Goal: Task Accomplishment & Management: Use online tool/utility

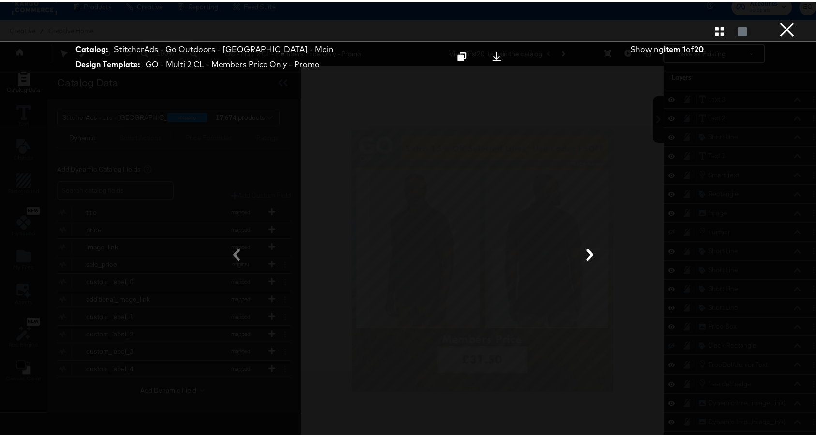
scroll to position [21, 0]
click at [778, 19] on button "×" at bounding box center [787, 9] width 19 height 19
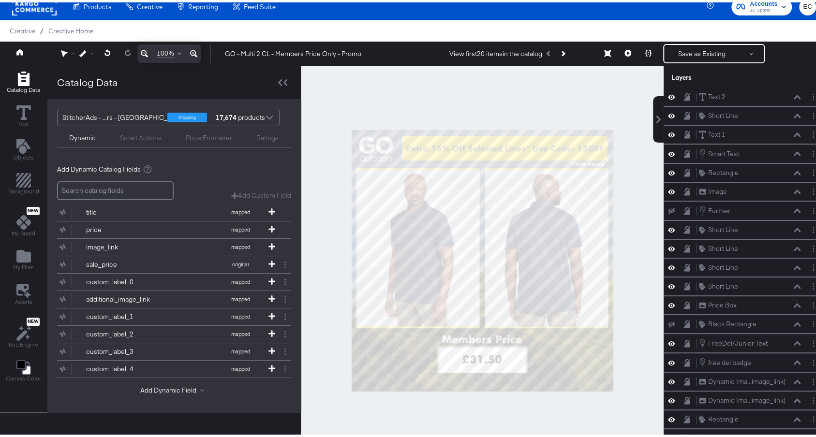
click at [616, 175] on div at bounding box center [482, 258] width 363 height 390
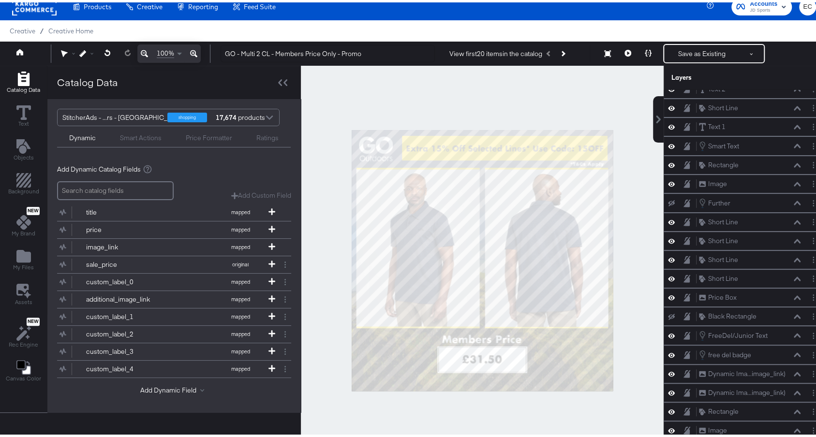
click at [616, 289] on div at bounding box center [482, 258] width 363 height 390
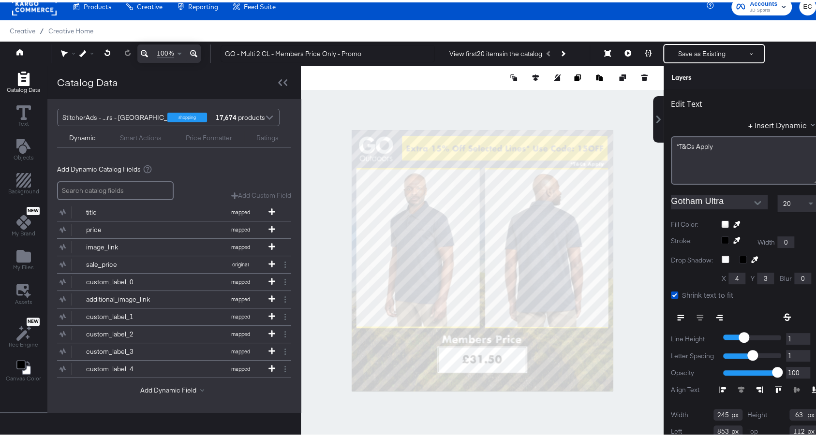
scroll to position [30, 0]
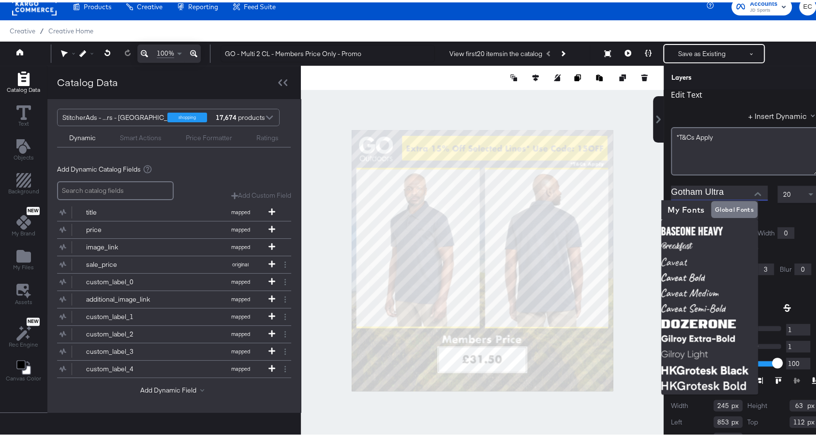
click at [683, 188] on input "Gotham Ultra" at bounding box center [712, 190] width 82 height 15
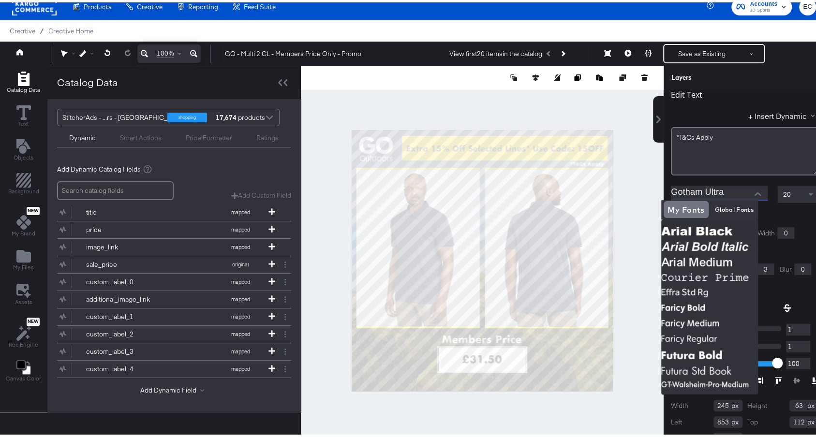
click at [680, 191] on input "Gotham Ultra" at bounding box center [712, 190] width 82 height 15
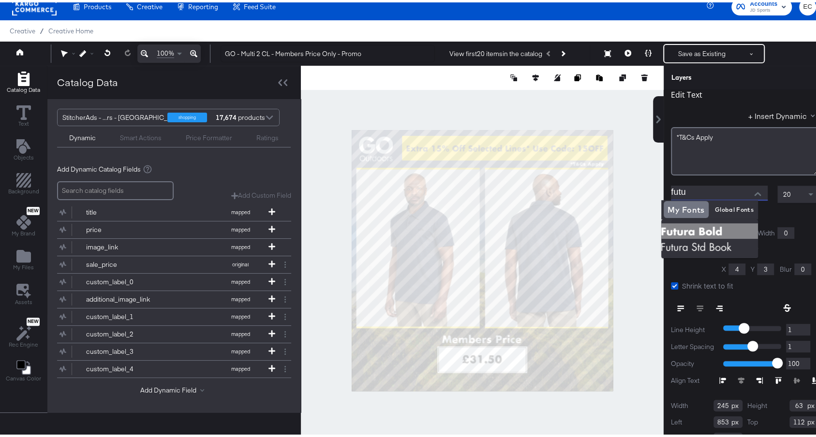
click at [704, 229] on img at bounding box center [709, 228] width 97 height 15
type input "Futura Bold"
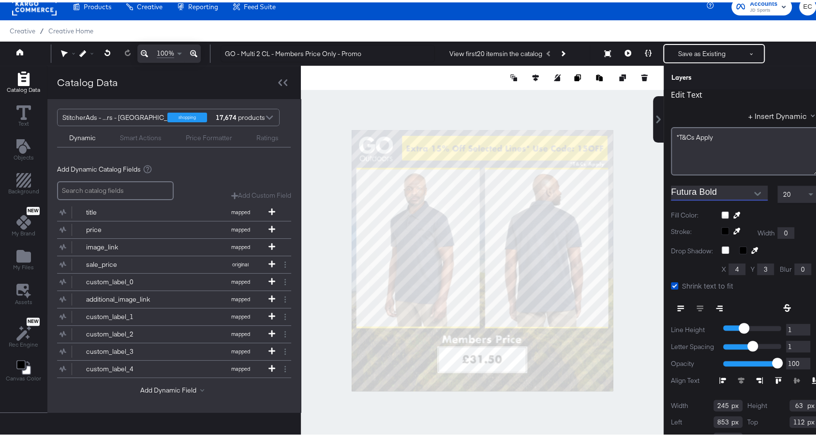
click at [632, 191] on div at bounding box center [482, 258] width 363 height 390
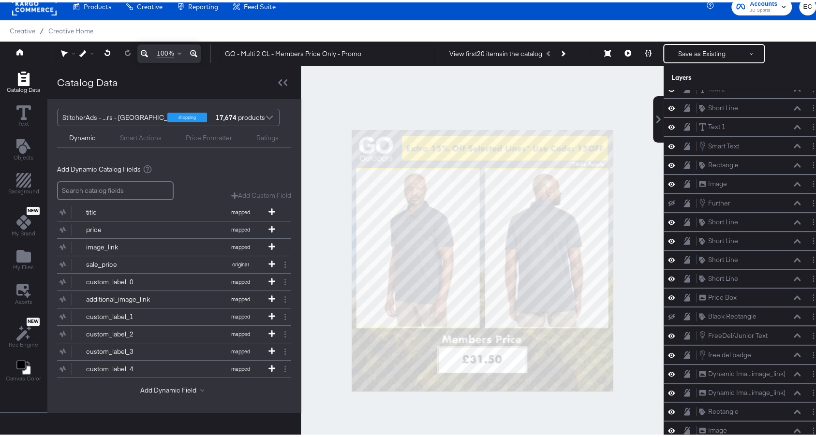
scroll to position [21, 0]
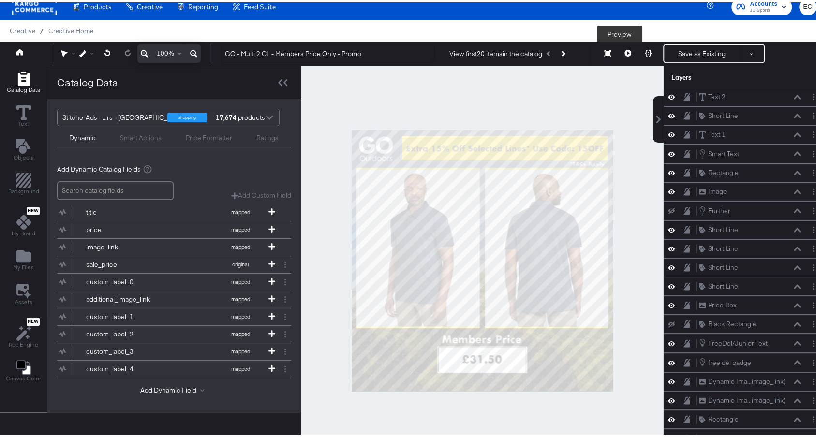
click at [619, 55] on button at bounding box center [628, 51] width 20 height 19
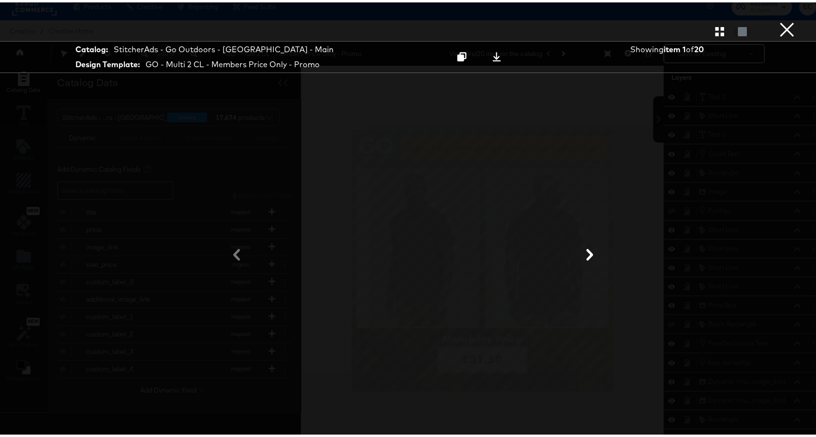
click at [780, 19] on button "×" at bounding box center [787, 9] width 19 height 19
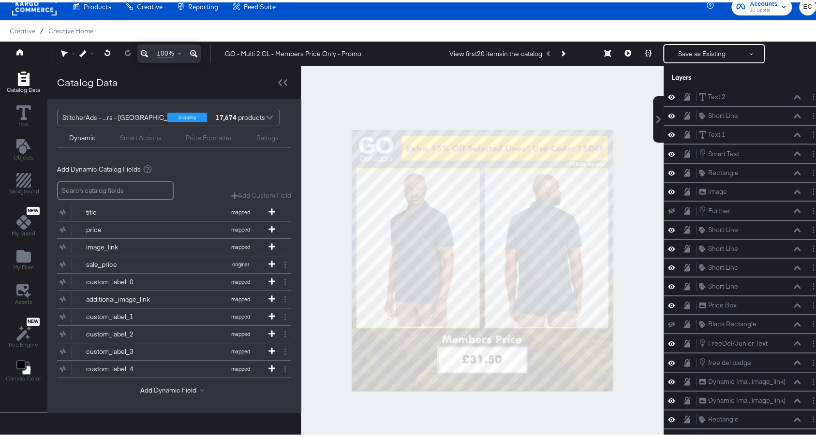
click at [574, 96] on div at bounding box center [482, 258] width 363 height 390
click at [683, 56] on button "Save as Existing" at bounding box center [701, 51] width 75 height 17
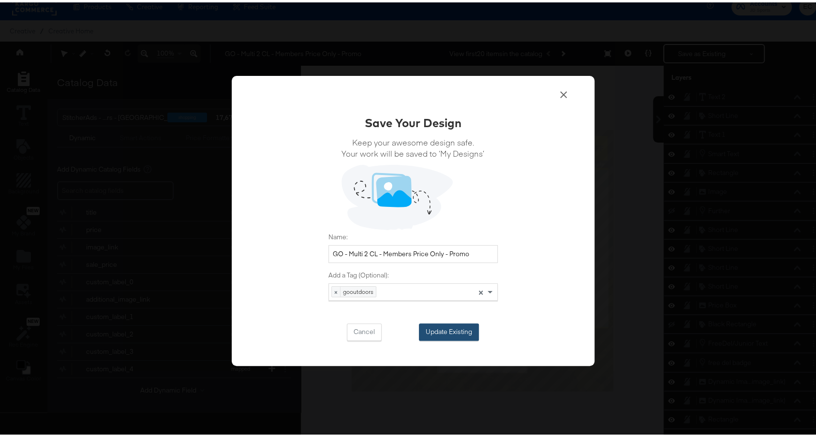
click at [454, 328] on button "Update Existing" at bounding box center [449, 329] width 60 height 17
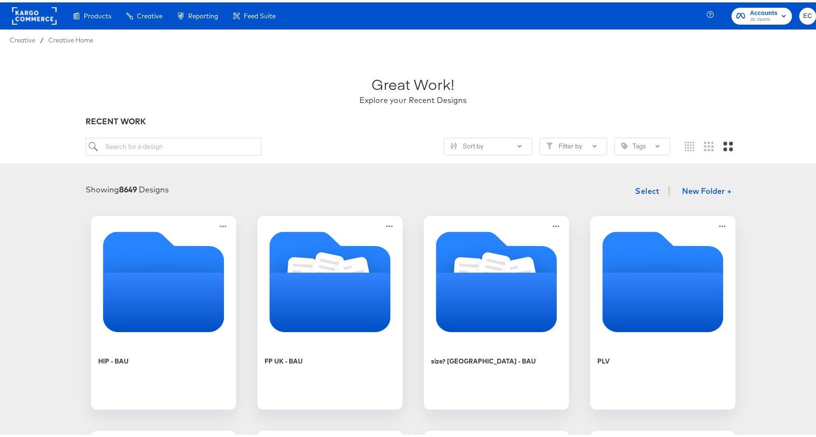
click at [754, 17] on span "JD Sports" at bounding box center [764, 18] width 28 height 8
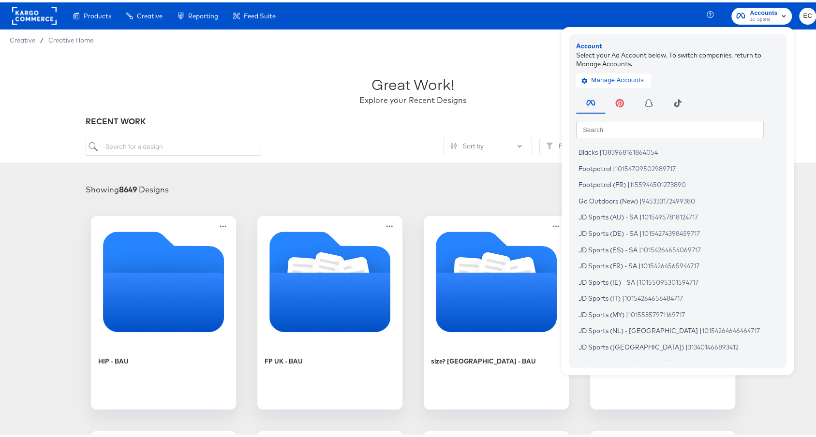
click at [622, 131] on input "text" at bounding box center [670, 126] width 188 height 17
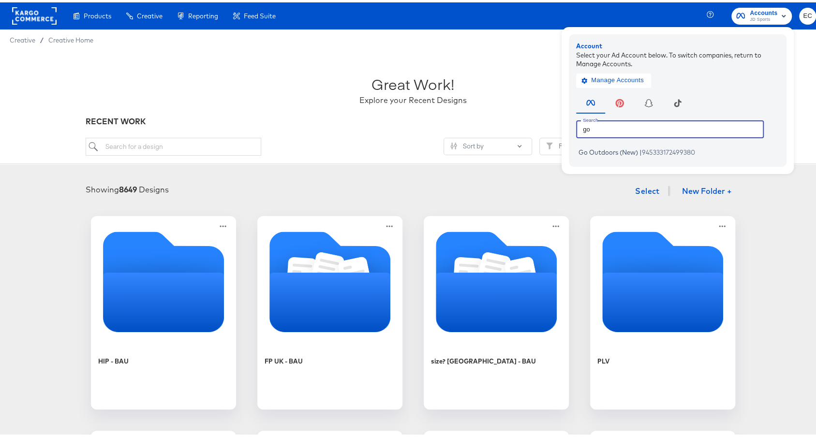
type input "go"
click at [602, 151] on span "Go Outdoors (New)" at bounding box center [609, 150] width 60 height 8
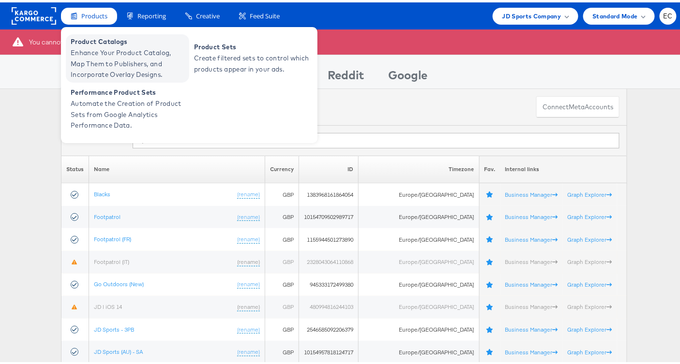
click at [106, 38] on span "Product Catalogs" at bounding box center [129, 39] width 116 height 11
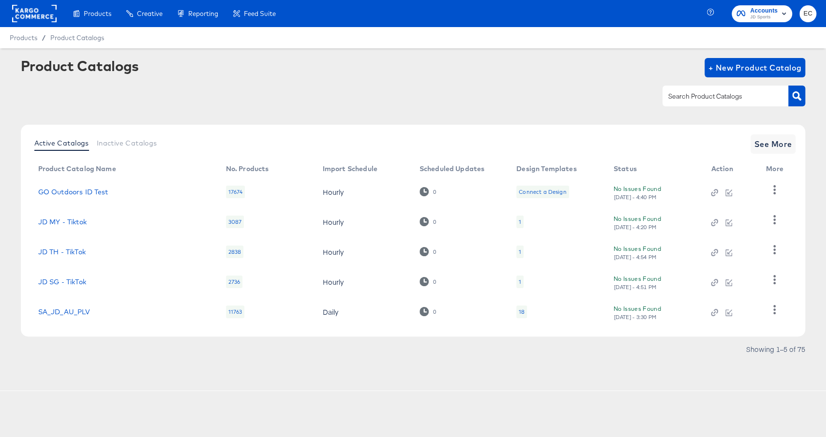
click at [683, 102] on input "text" at bounding box center [717, 96] width 103 height 11
click at [682, 97] on input "text" at bounding box center [717, 96] width 103 height 11
click at [676, 96] on input "text" at bounding box center [717, 96] width 103 height 11
paste input "194778868252036"
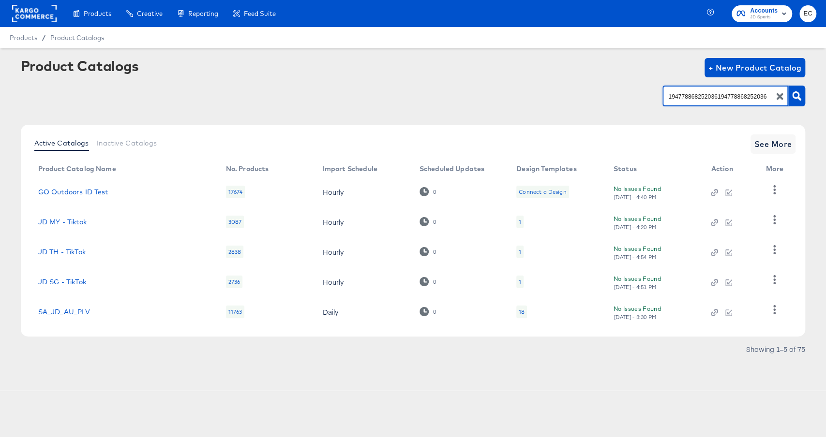
click at [673, 96] on input "194778868252036194778868252036" at bounding box center [717, 96] width 103 height 11
paste input "text"
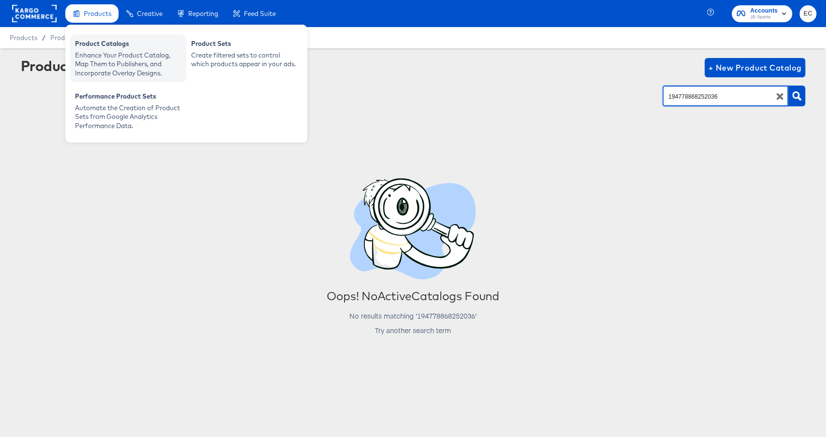
click at [97, 44] on div "Product Catalogs" at bounding box center [128, 45] width 106 height 12
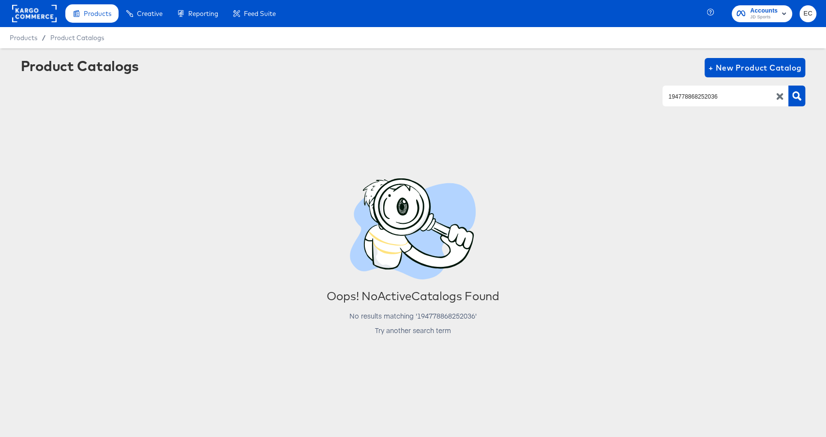
click at [688, 98] on input "194778868252036" at bounding box center [717, 96] width 103 height 11
type input "go"
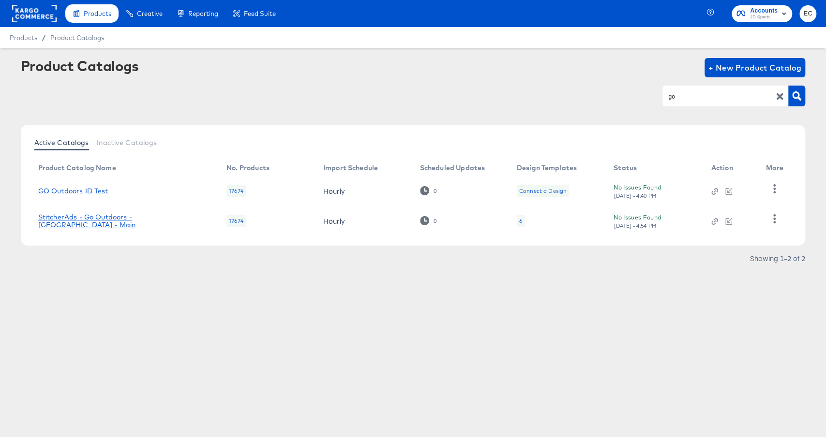
click at [145, 220] on link "StitcherAds - Go Outdoors - UK - Main" at bounding box center [122, 220] width 169 height 15
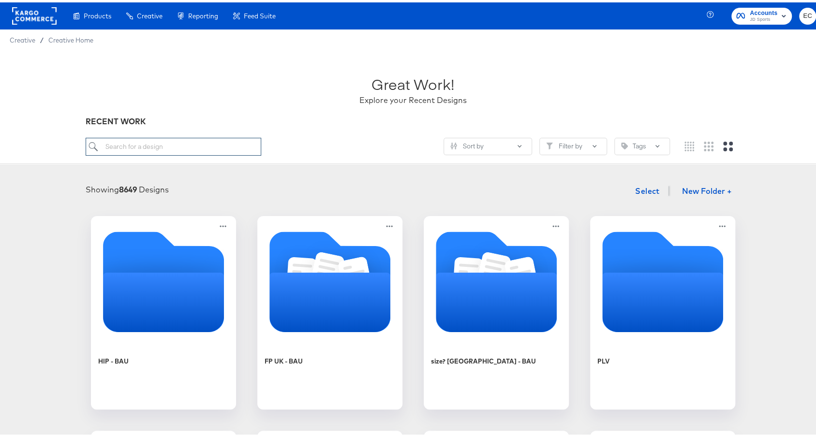
click at [159, 144] on input "search" at bounding box center [173, 144] width 175 height 18
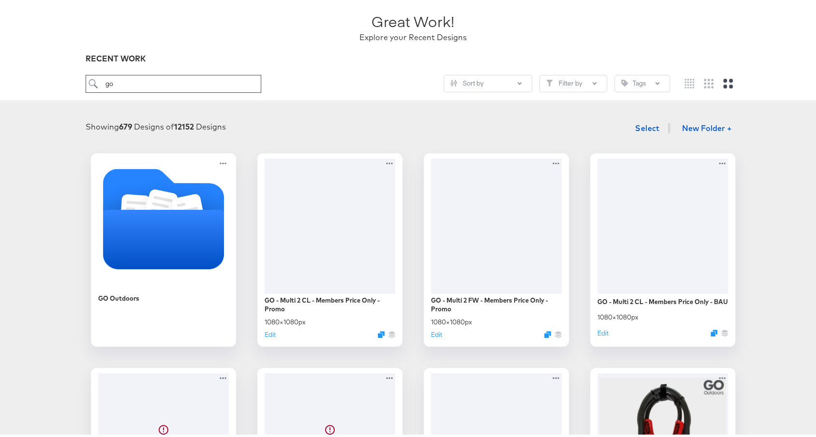
scroll to position [78, 0]
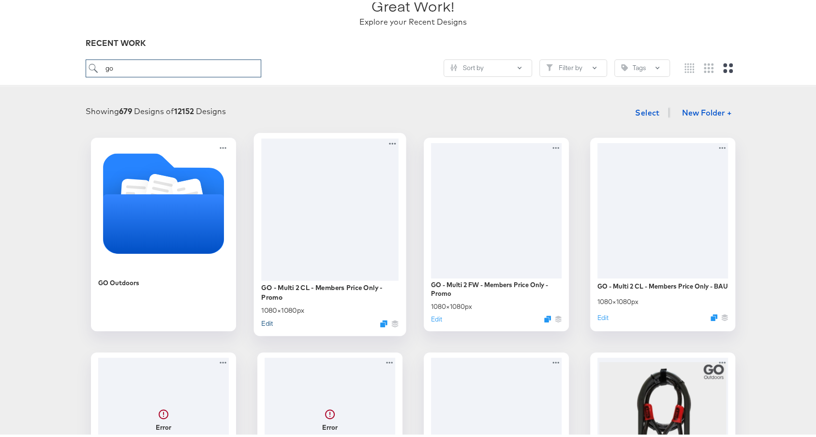
type input "go"
click at [261, 320] on button "Edit" at bounding box center [267, 320] width 12 height 9
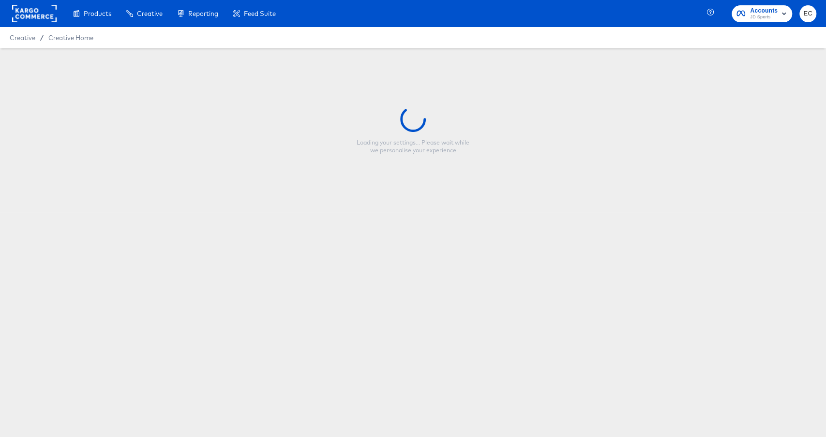
type input "GO - Multi 2 CL - Members Price Only - Promo"
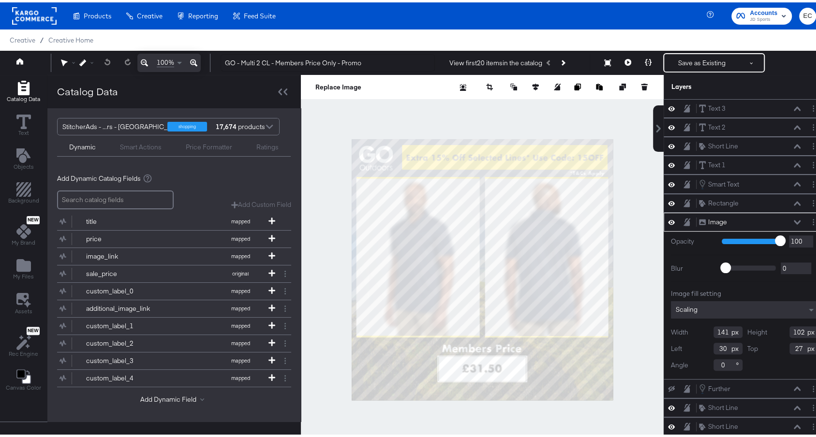
click at [622, 220] on div at bounding box center [482, 268] width 363 height 390
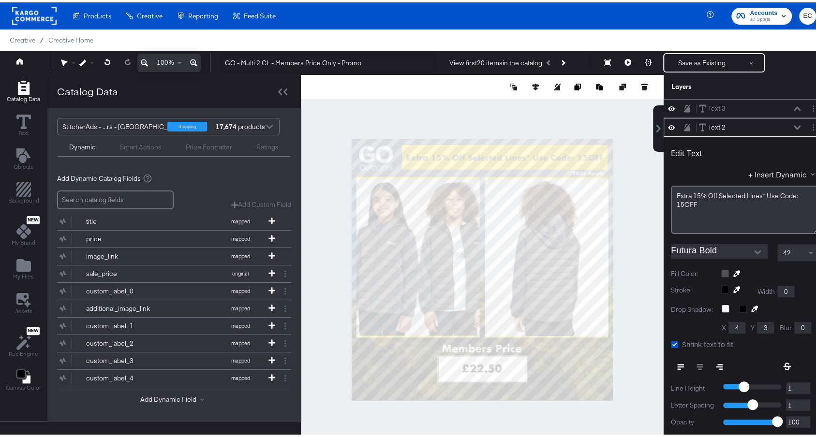
scroll to position [18, 0]
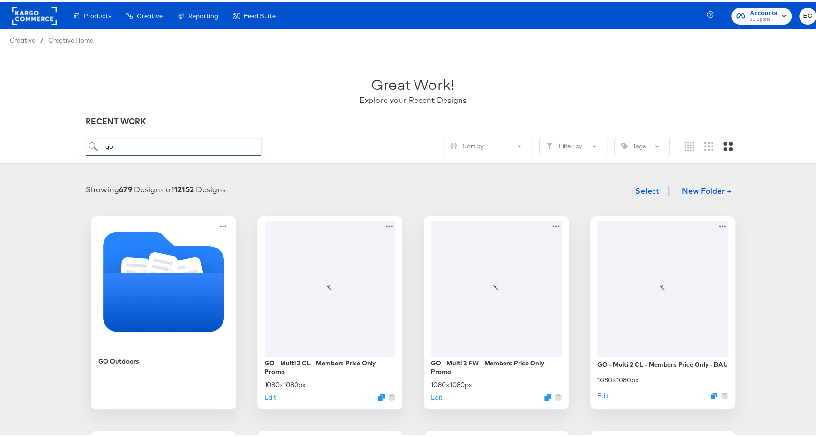
click at [207, 144] on input "go" at bounding box center [173, 144] width 175 height 18
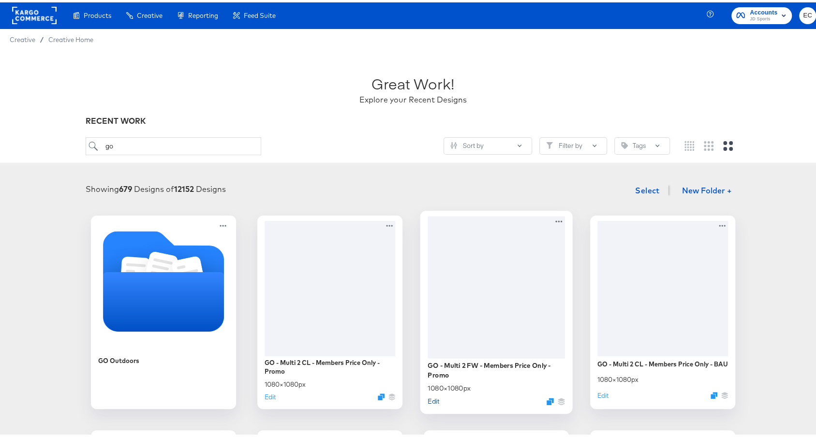
click at [429, 400] on button "Edit" at bounding box center [434, 398] width 12 height 9
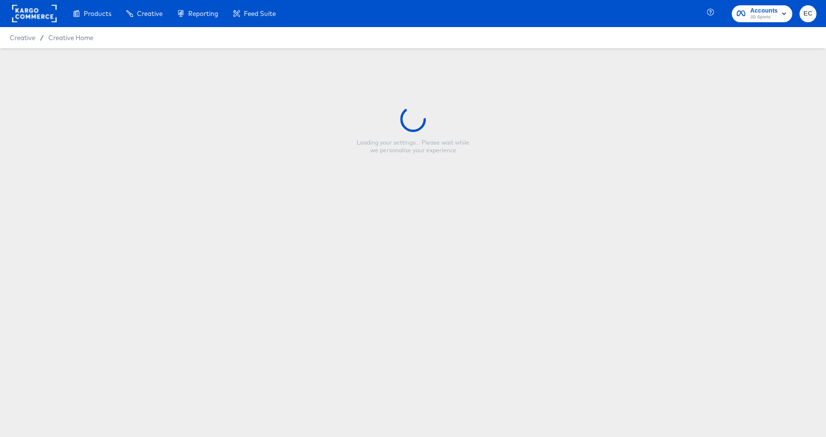
type input "GO - Multi 2 FW - Members Price Only - Promo"
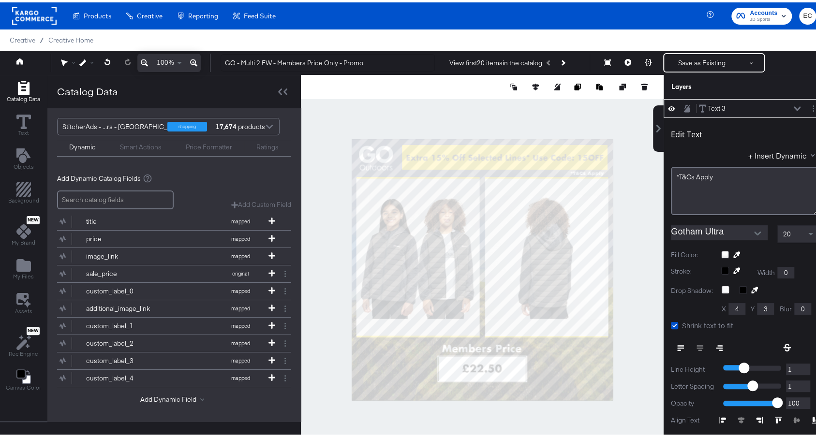
click at [718, 230] on input "Gotham Ultra" at bounding box center [712, 230] width 82 height 15
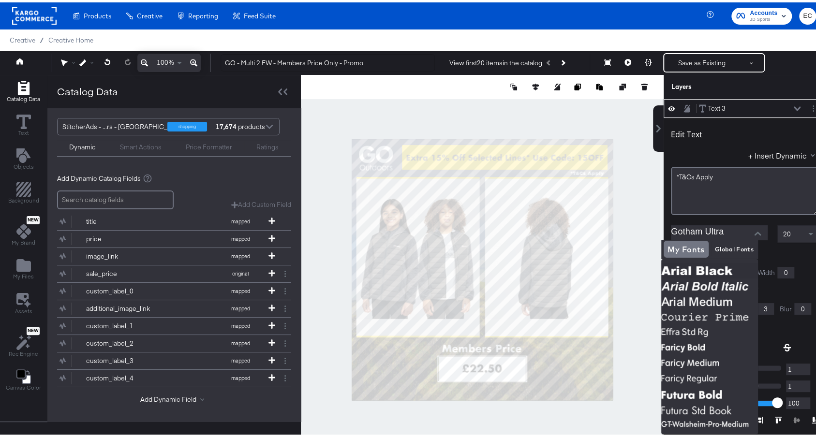
click at [680, 230] on input "Gotham Ultra" at bounding box center [712, 230] width 82 height 15
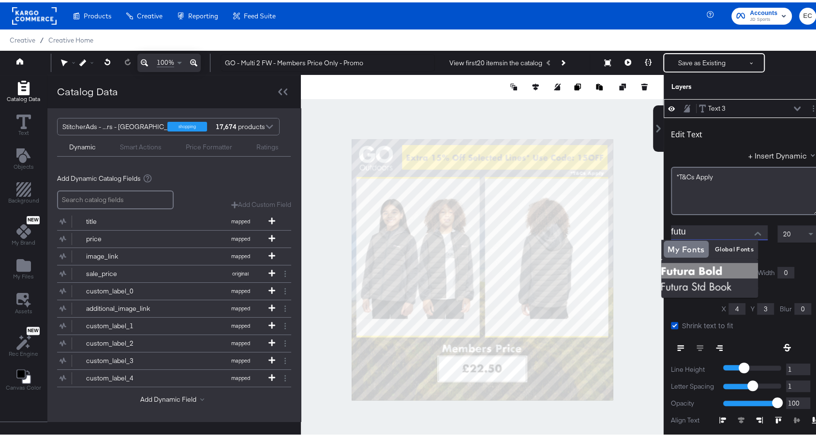
click at [697, 267] on img at bounding box center [709, 268] width 97 height 15
type input "Futura Bold"
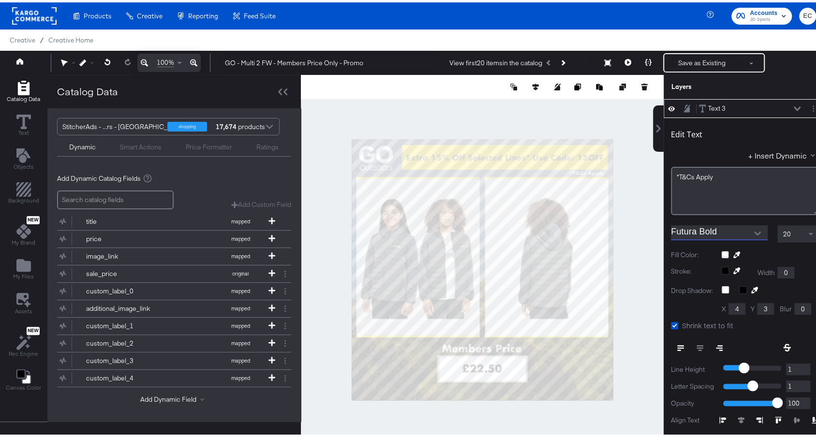
click at [636, 246] on div at bounding box center [482, 268] width 363 height 390
click at [629, 144] on div at bounding box center [482, 268] width 363 height 390
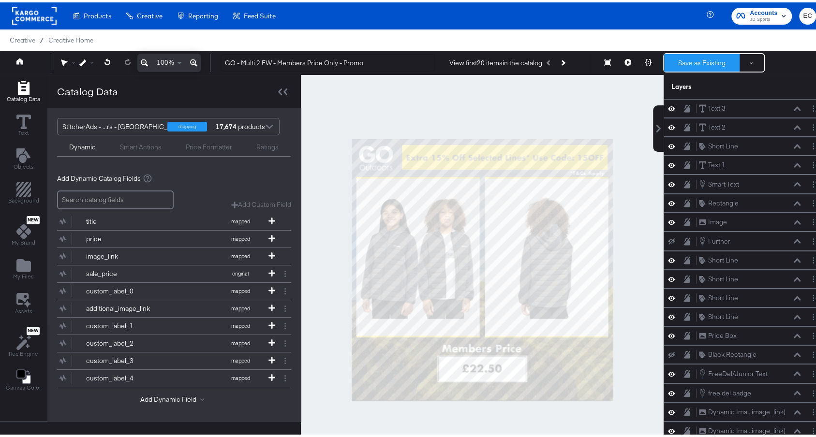
click at [684, 62] on button "Save as Existing" at bounding box center [701, 60] width 75 height 17
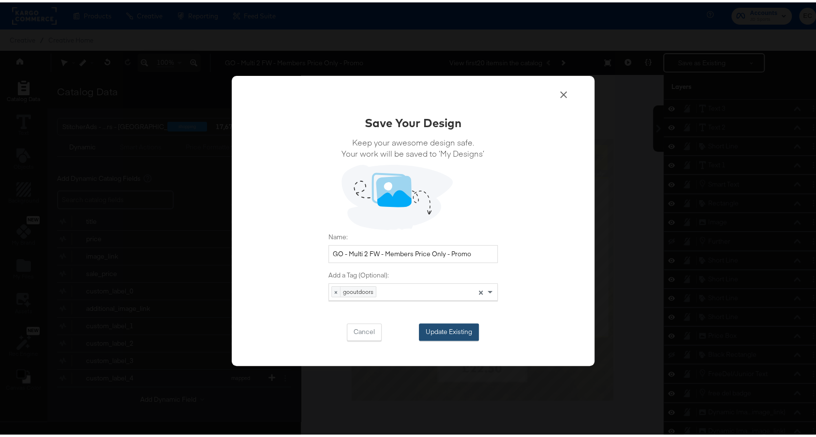
click at [446, 331] on button "Update Existing" at bounding box center [449, 329] width 60 height 17
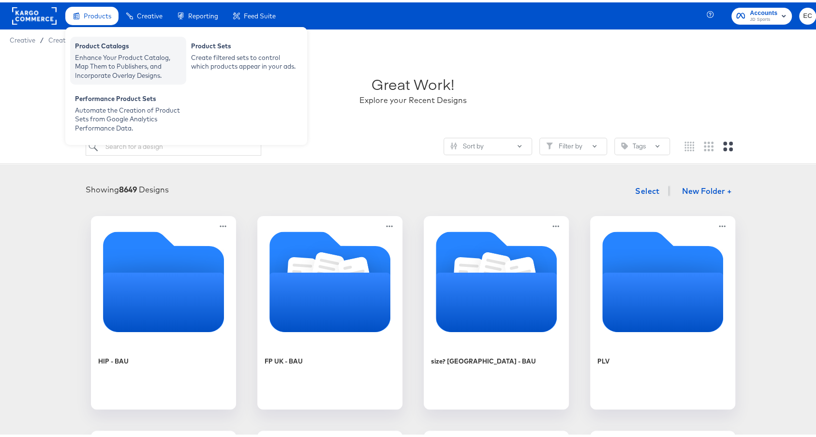
click at [144, 62] on div "Enhance Your Product Catalog, Map Them to Publishers, and Incorporate Overlay D…" at bounding box center [128, 64] width 106 height 27
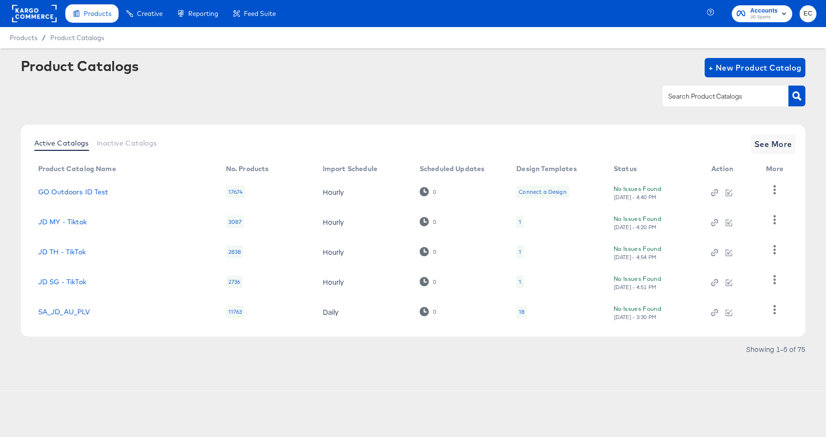
click at [693, 94] on input "text" at bounding box center [717, 96] width 103 height 11
type input "go"
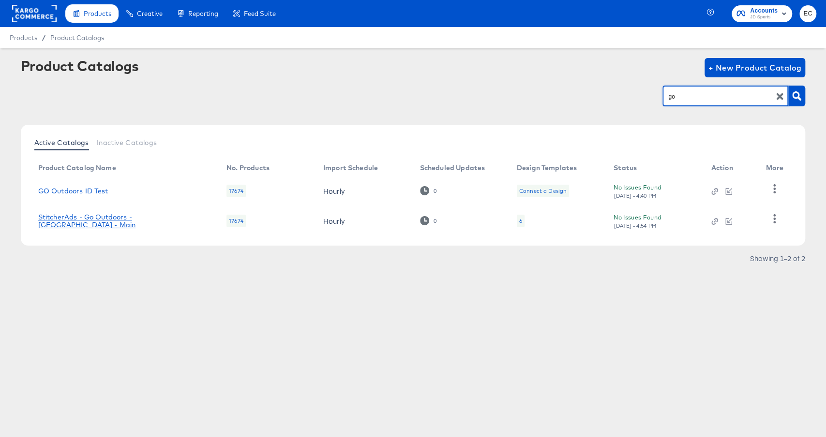
click at [121, 218] on link "StitcherAds - Go Outdoors - UK - Main" at bounding box center [122, 220] width 169 height 15
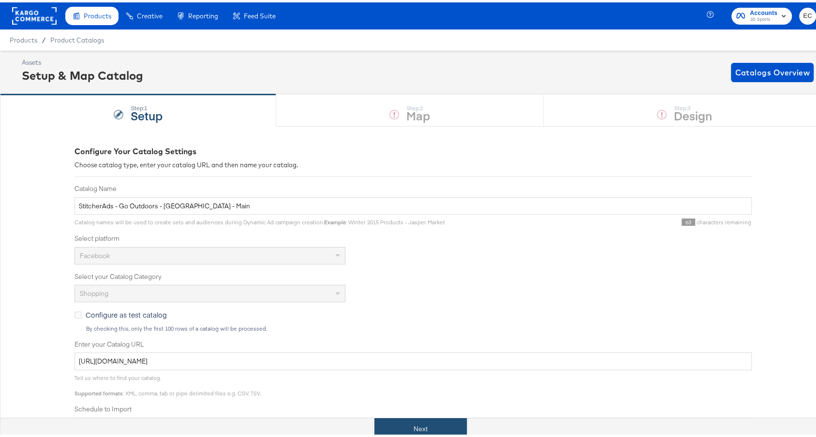
click at [416, 431] on button "Next" at bounding box center [421, 427] width 92 height 22
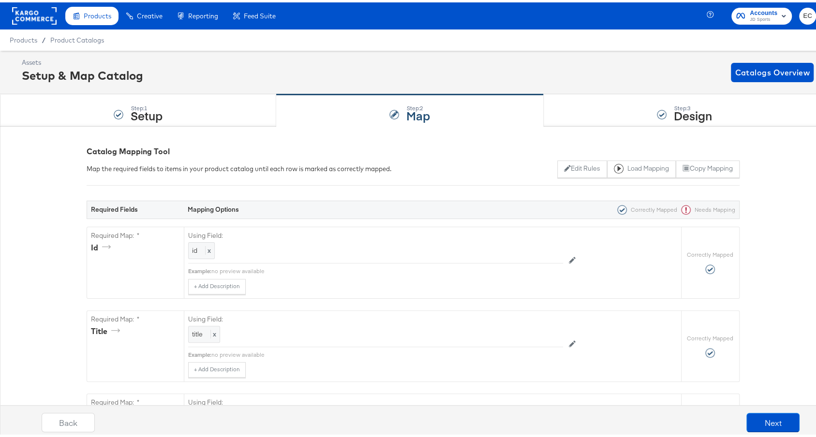
click at [598, 116] on div "Step: 3 Design" at bounding box center [685, 108] width 282 height 32
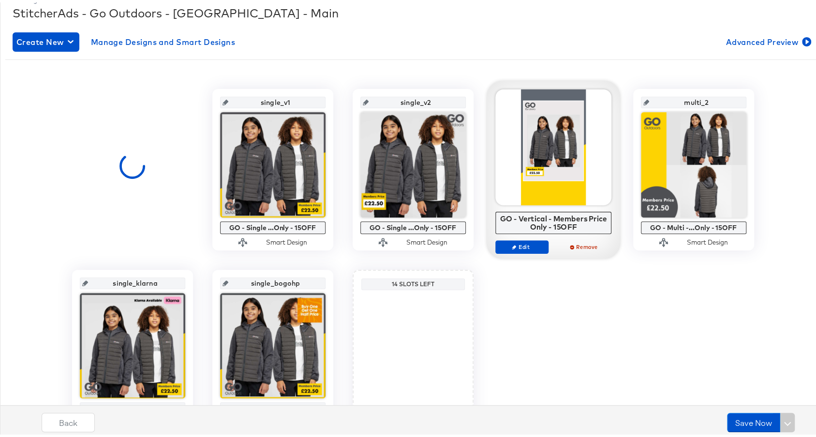
scroll to position [204, 0]
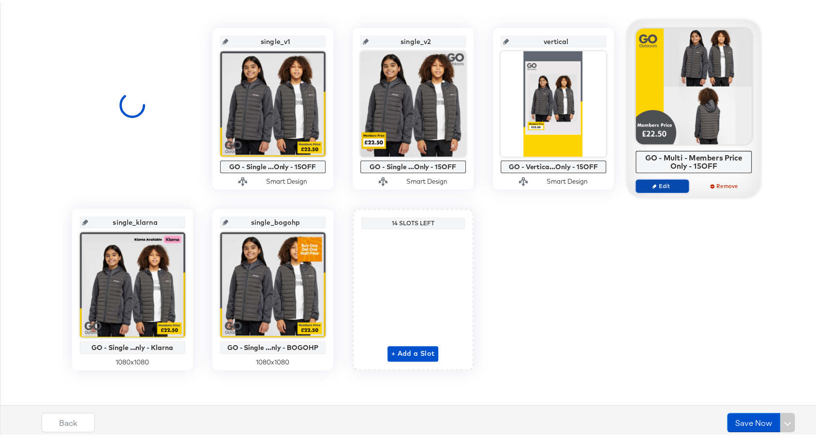
click at [652, 184] on span "Edit" at bounding box center [662, 183] width 45 height 7
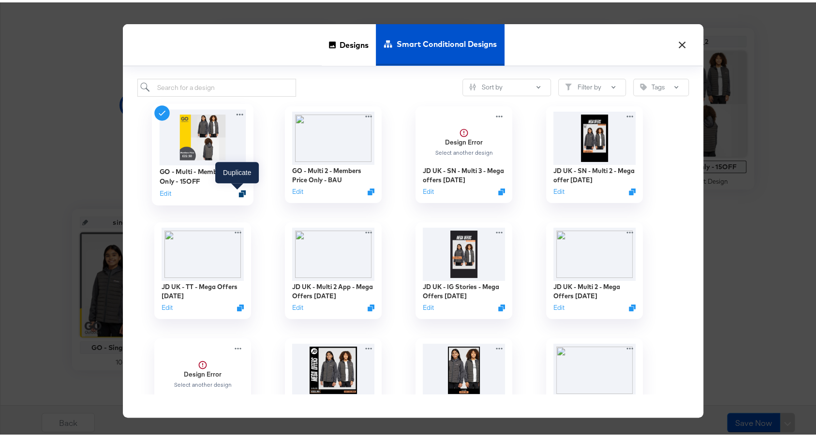
click at [239, 190] on icon "Duplicate" at bounding box center [242, 191] width 7 height 7
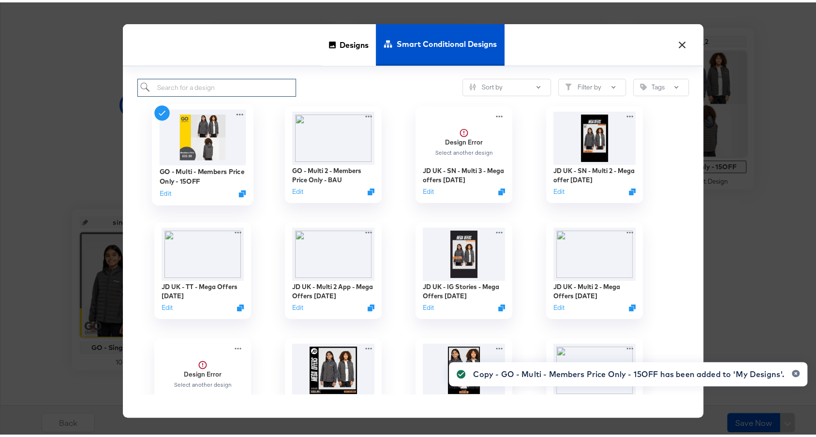
click at [224, 87] on input "search" at bounding box center [216, 85] width 159 height 18
type input "go"
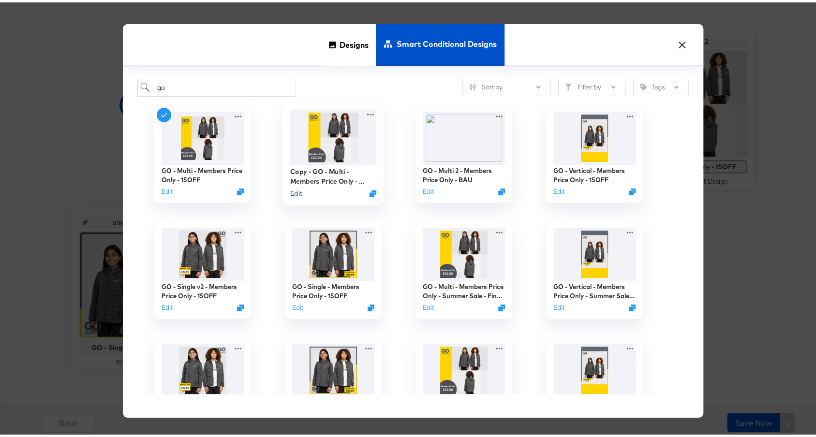
click at [293, 190] on button "Edit" at bounding box center [296, 190] width 12 height 9
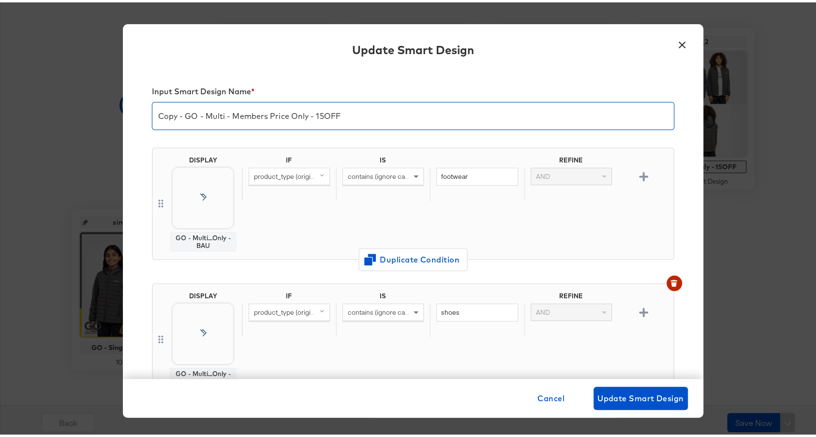
drag, startPoint x: 179, startPoint y: 113, endPoint x: 84, endPoint y: 101, distance: 96.0
click at [84, 101] on div "× Update Smart Design Input Smart Design Name * Copy - GO - Multi - Members Pri…" at bounding box center [413, 218] width 826 height 437
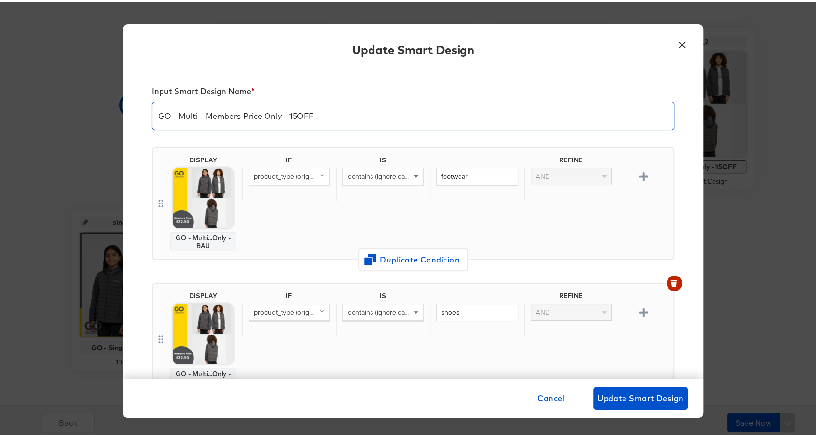
type input "GO - Multi - Members Price Only - 15OFF"
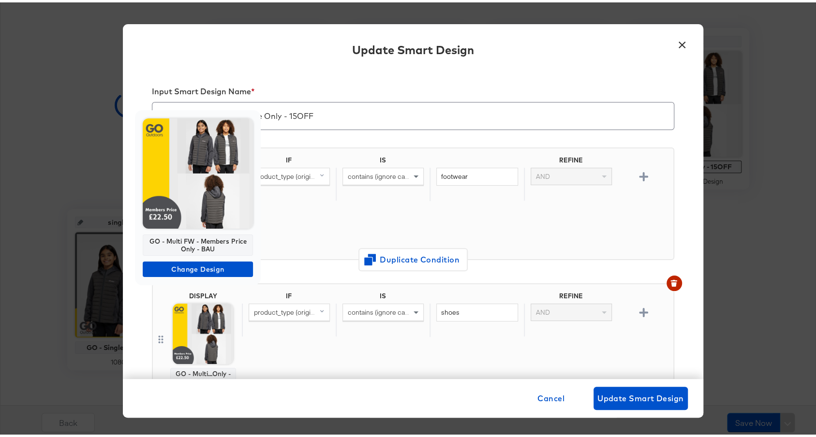
click at [198, 190] on img at bounding box center [198, 171] width 110 height 110
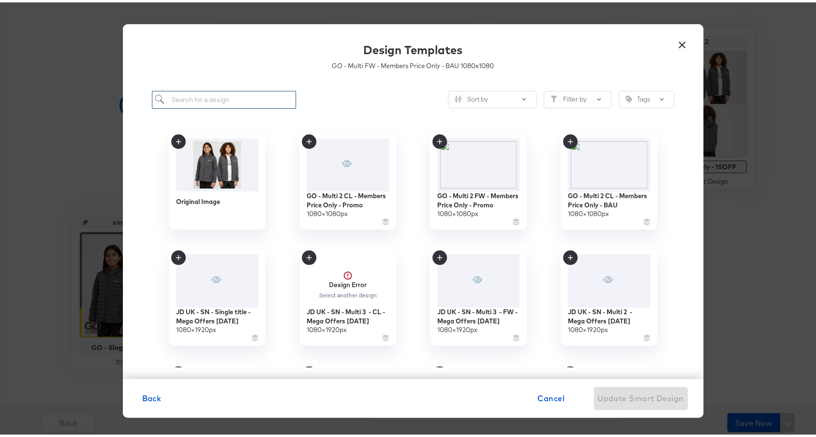
click at [197, 100] on input "search" at bounding box center [224, 98] width 145 height 18
type input "go"
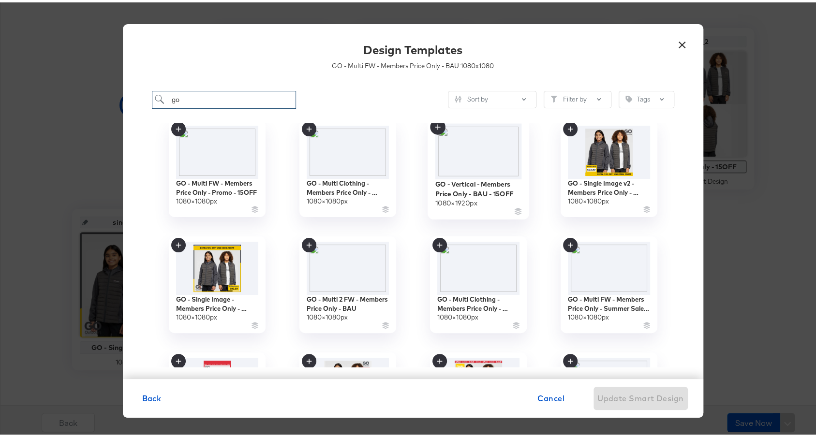
scroll to position [144, 0]
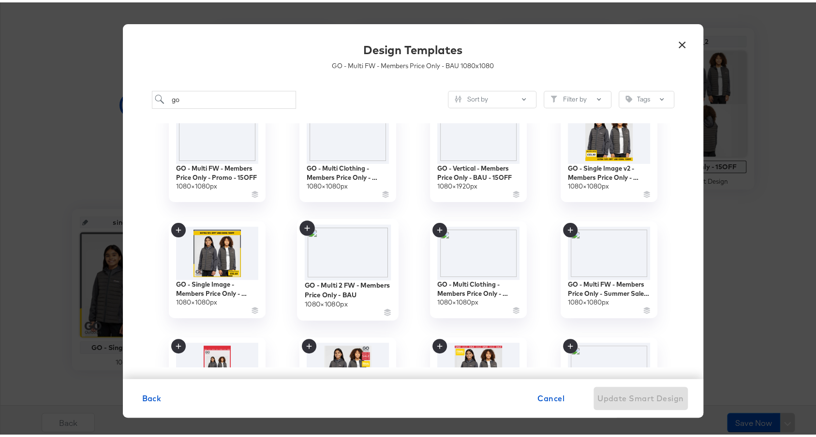
click at [328, 250] on img at bounding box center [347, 250] width 87 height 56
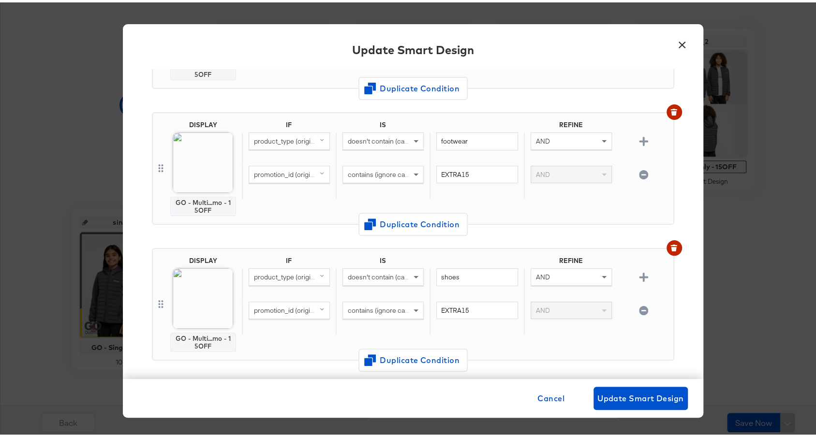
scroll to position [754, 0]
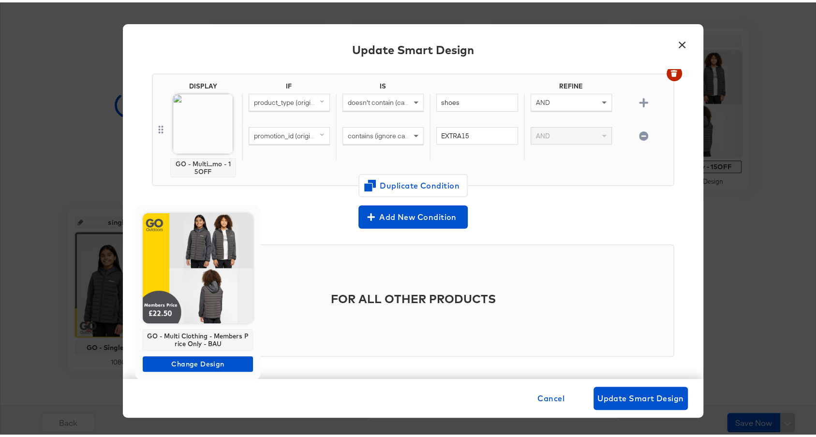
click at [199, 290] on img at bounding box center [198, 266] width 110 height 110
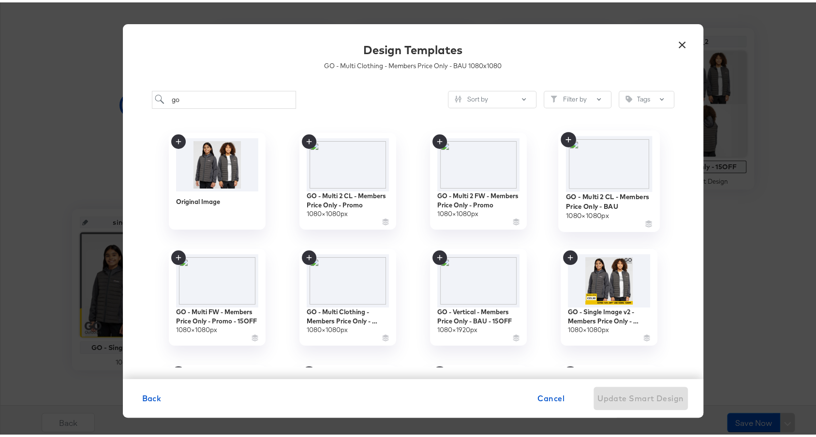
click at [625, 162] on img at bounding box center [609, 162] width 87 height 56
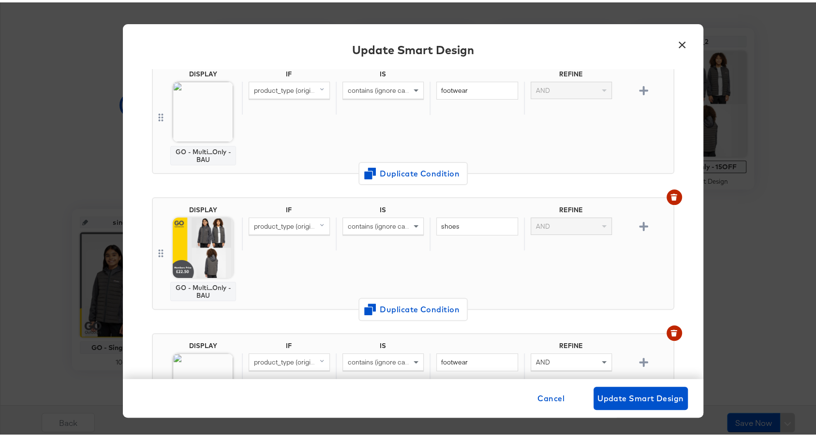
scroll to position [90, 0]
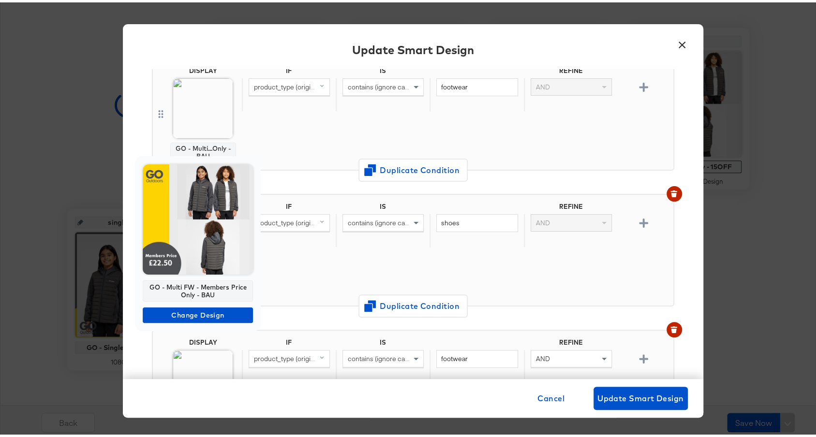
click at [197, 232] on img at bounding box center [198, 217] width 110 height 110
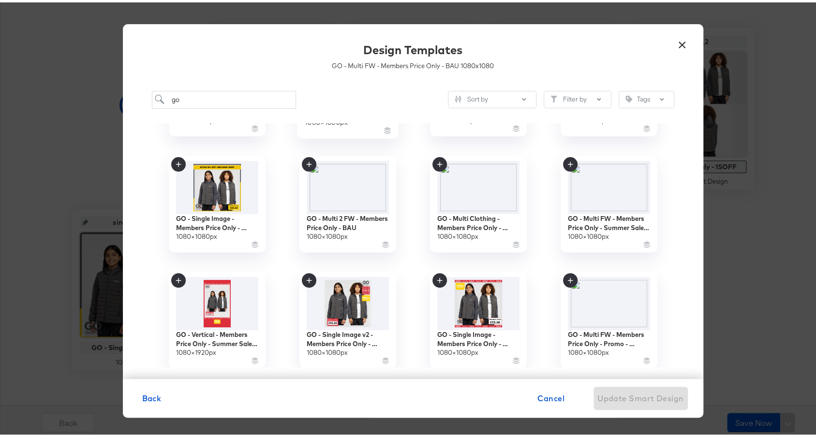
scroll to position [223, 0]
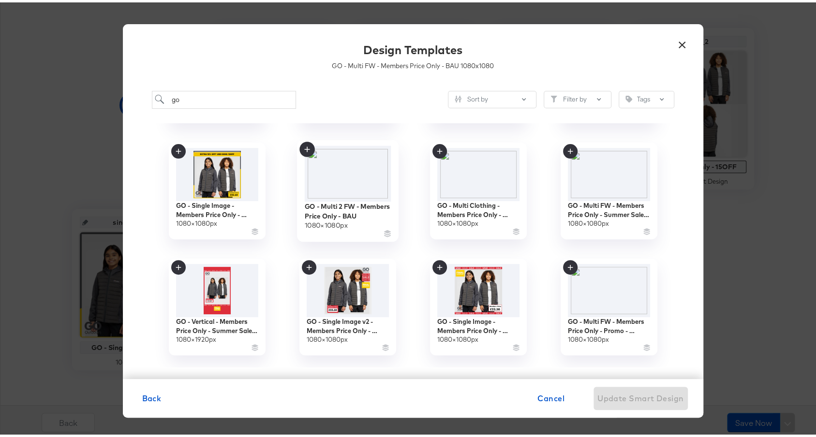
click at [357, 189] on img at bounding box center [347, 171] width 87 height 56
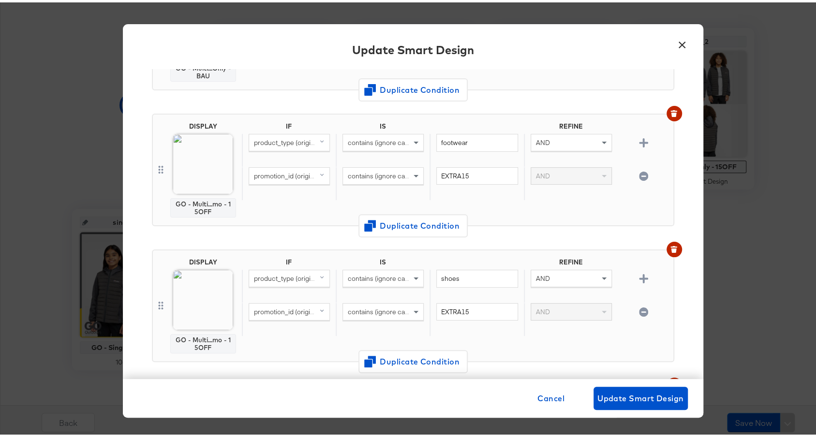
scroll to position [318, 0]
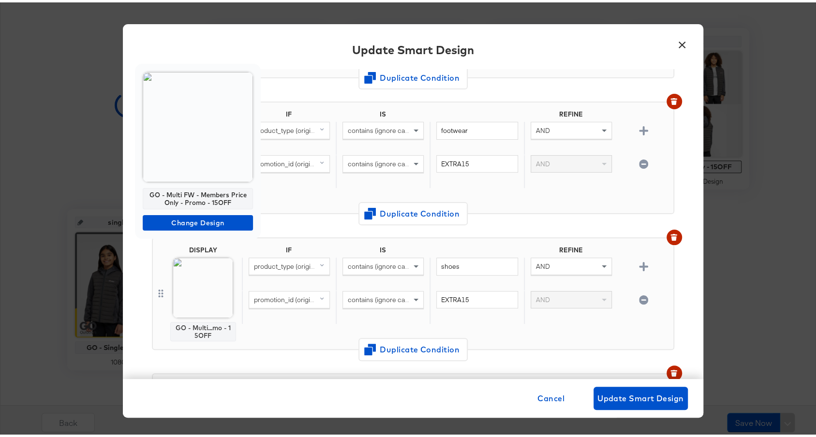
click at [211, 159] on img at bounding box center [198, 125] width 110 height 110
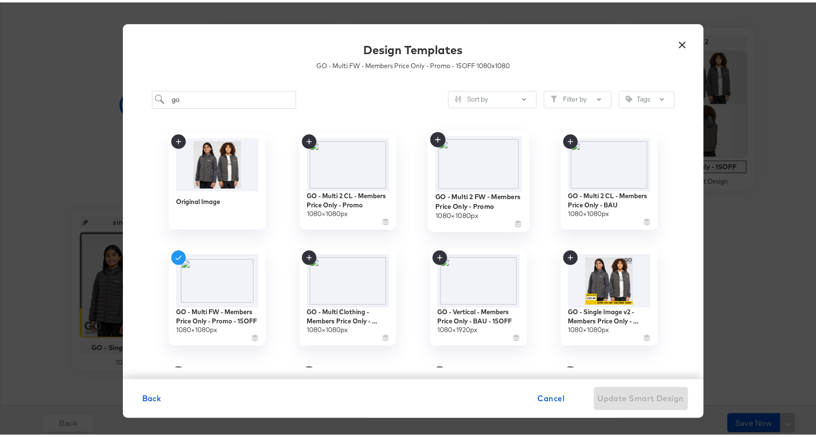
click at [471, 177] on img at bounding box center [478, 162] width 87 height 56
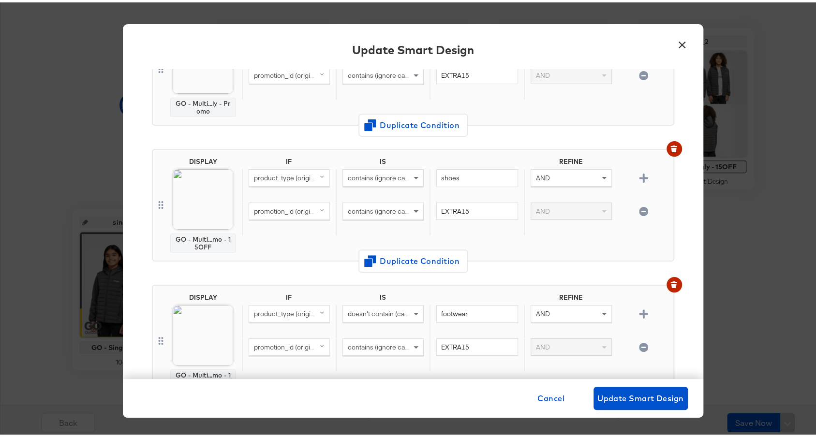
scroll to position [412, 0]
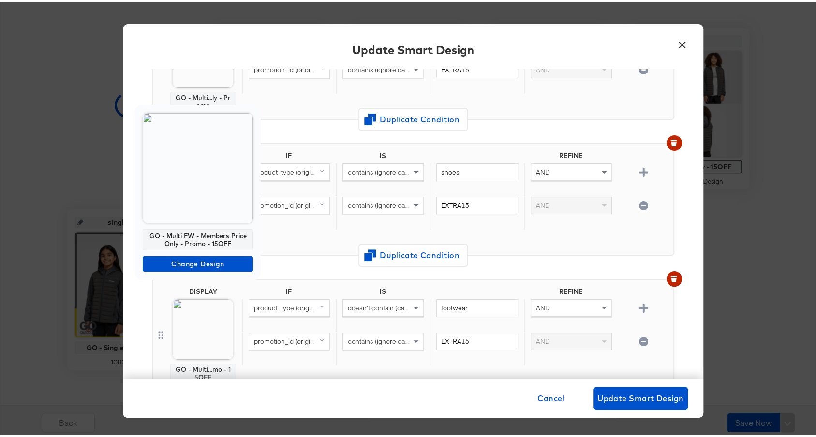
click at [198, 195] on img at bounding box center [198, 166] width 110 height 110
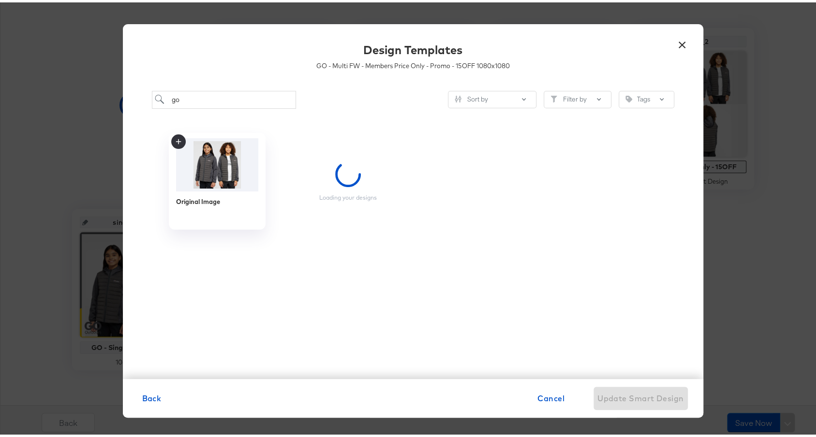
scroll to position [0, 0]
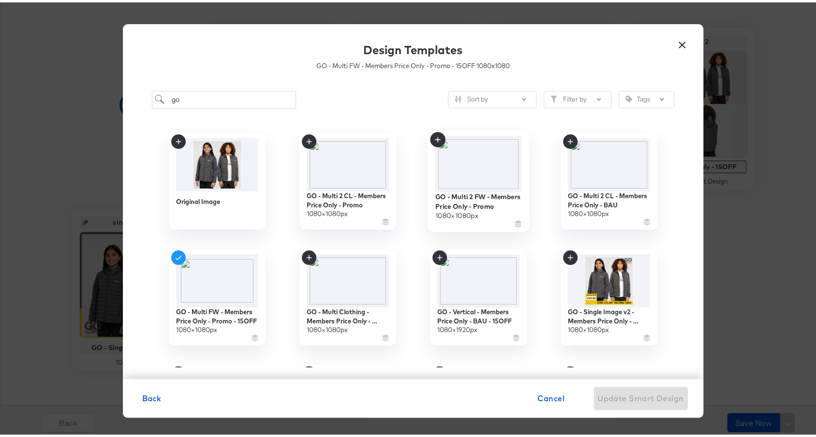
click at [462, 167] on img at bounding box center [478, 162] width 87 height 56
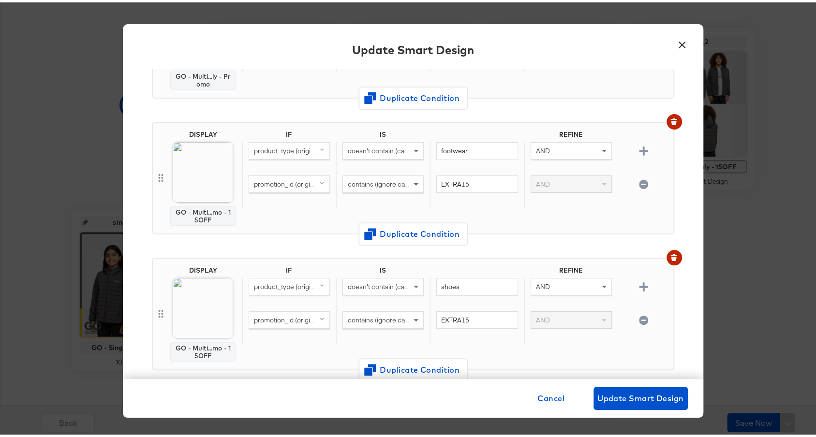
scroll to position [580, 0]
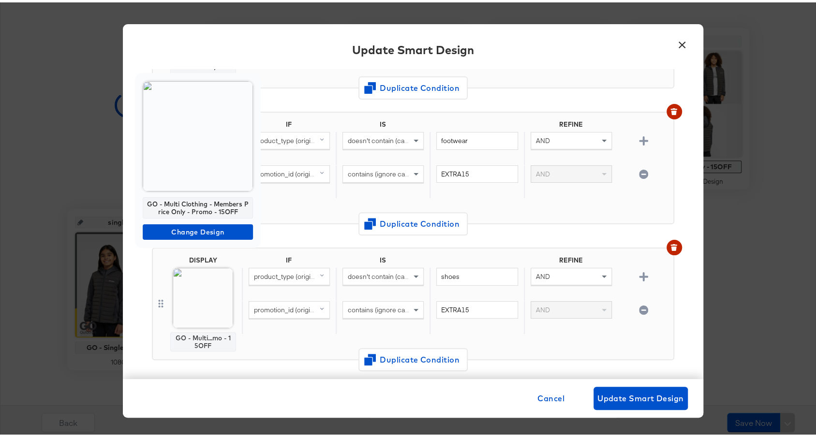
click at [198, 153] on img at bounding box center [198, 134] width 110 height 110
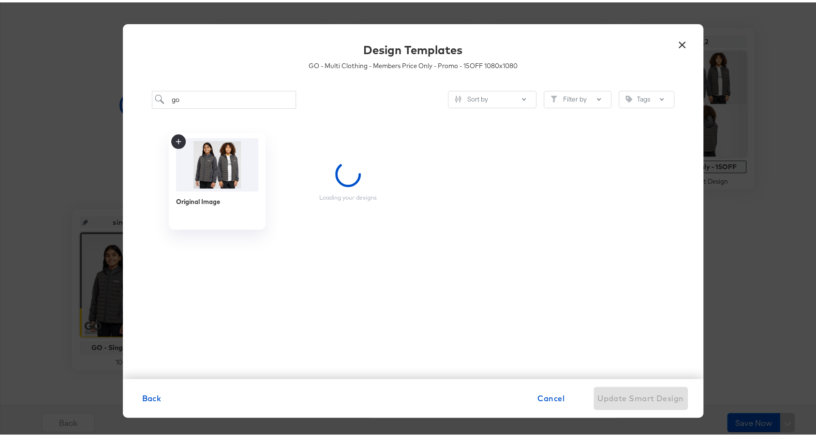
scroll to position [0, 0]
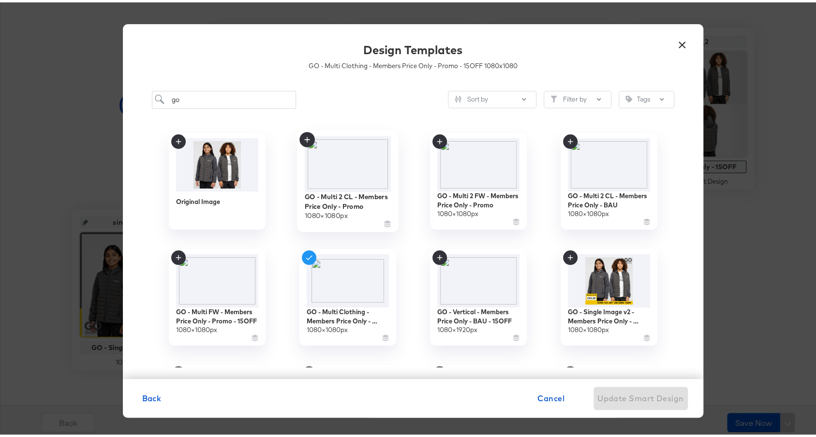
click at [339, 169] on img at bounding box center [347, 162] width 87 height 56
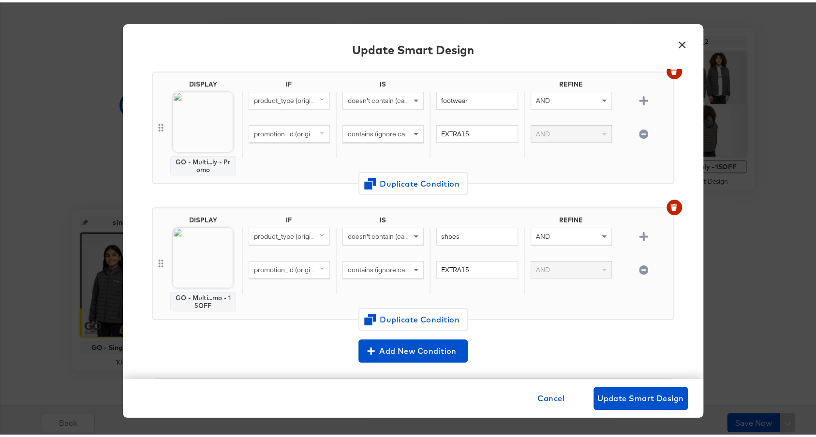
scroll to position [626, 0]
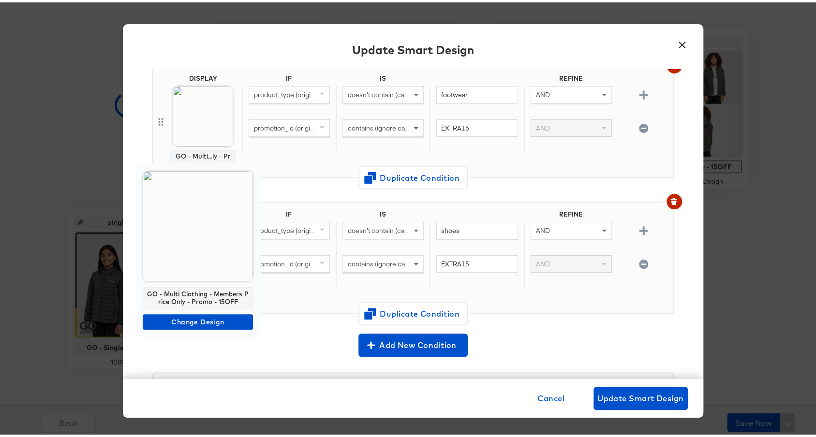
click at [203, 241] on img at bounding box center [198, 224] width 110 height 110
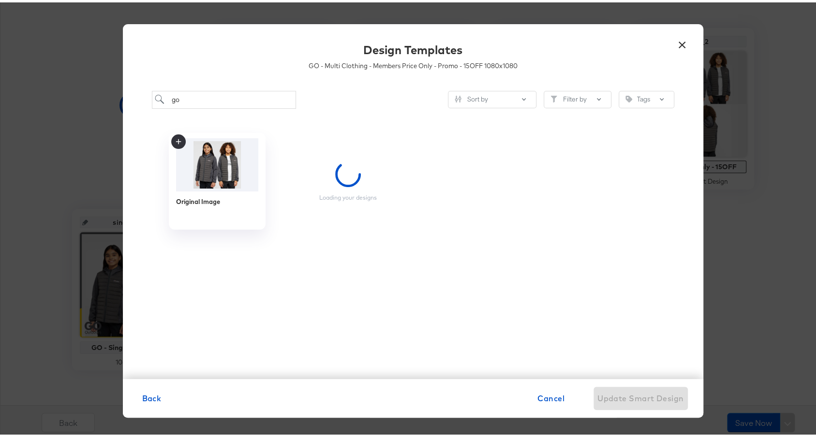
scroll to position [0, 0]
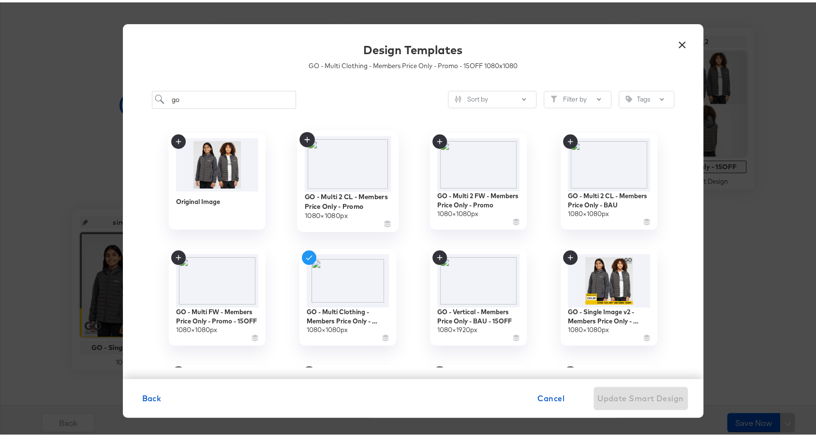
click at [345, 162] on img at bounding box center [347, 162] width 87 height 56
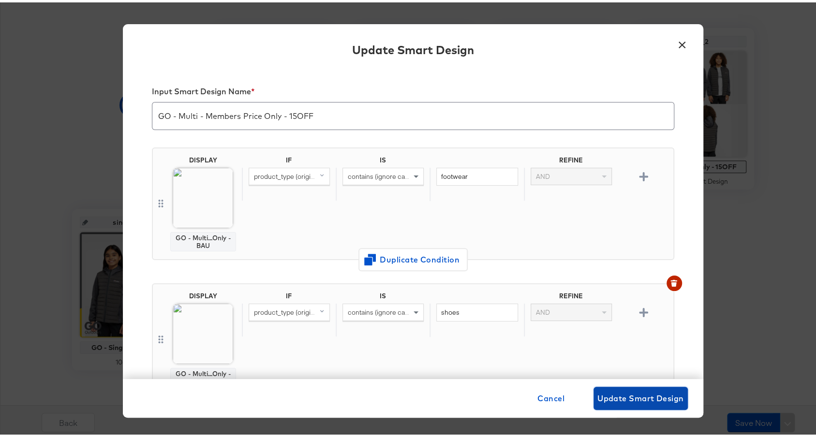
click at [623, 394] on span "Update Smart Design" at bounding box center [641, 397] width 87 height 14
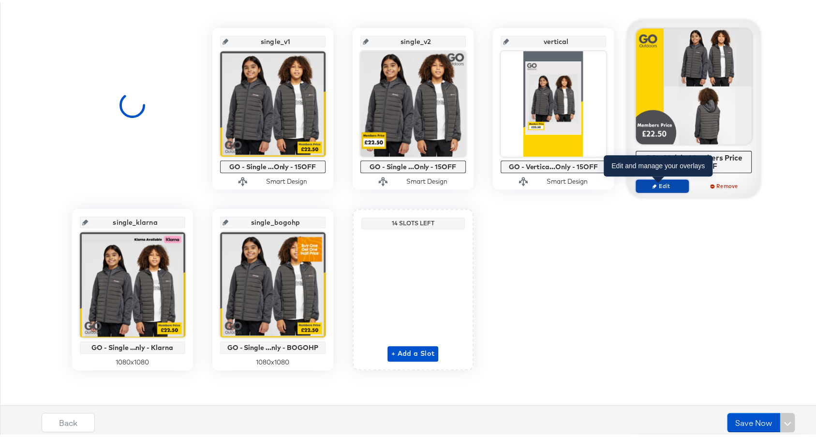
click at [646, 180] on span "Edit" at bounding box center [662, 183] width 45 height 7
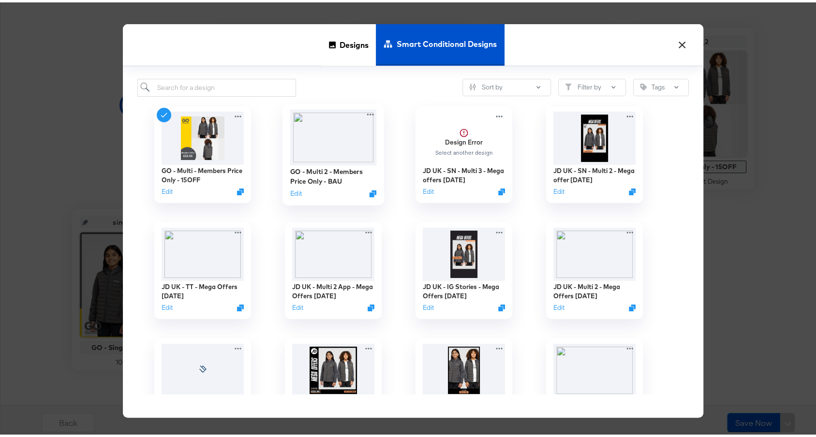
click at [337, 152] on img at bounding box center [333, 135] width 87 height 56
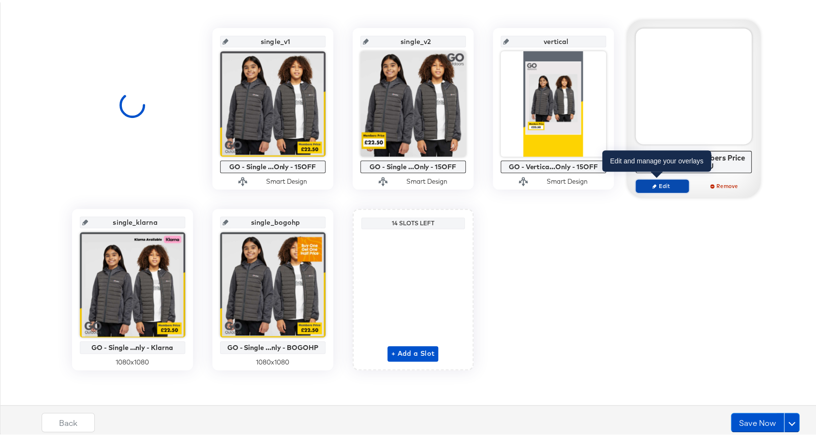
click at [643, 181] on span "Edit" at bounding box center [662, 183] width 45 height 7
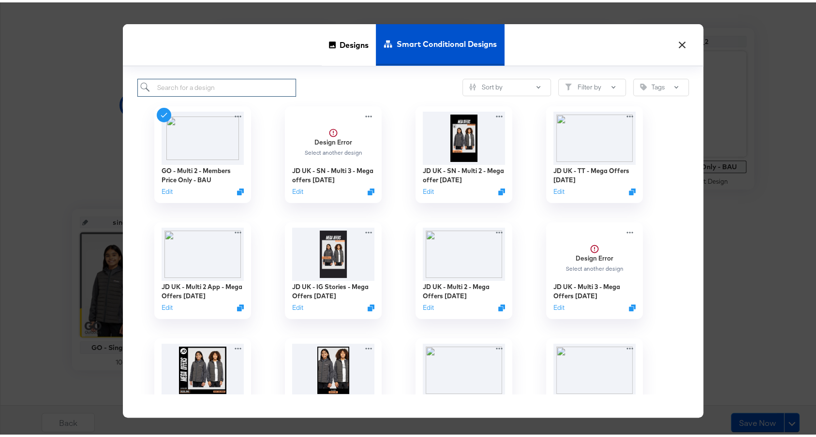
click at [222, 86] on input "search" at bounding box center [216, 85] width 159 height 18
type input "go"
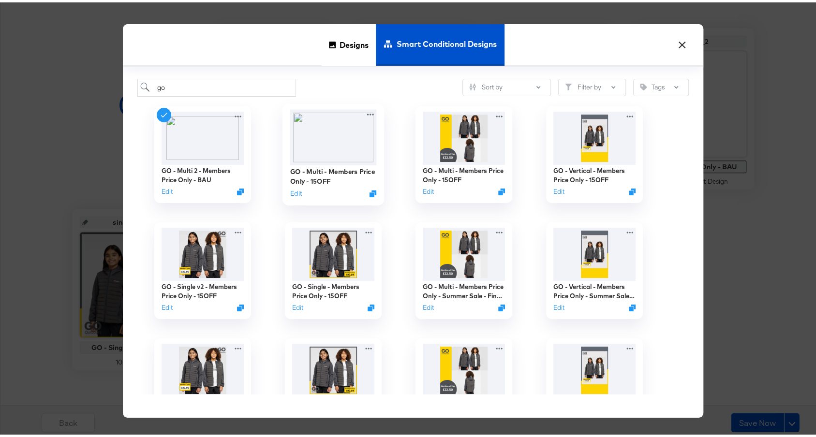
click at [325, 129] on img at bounding box center [333, 135] width 87 height 56
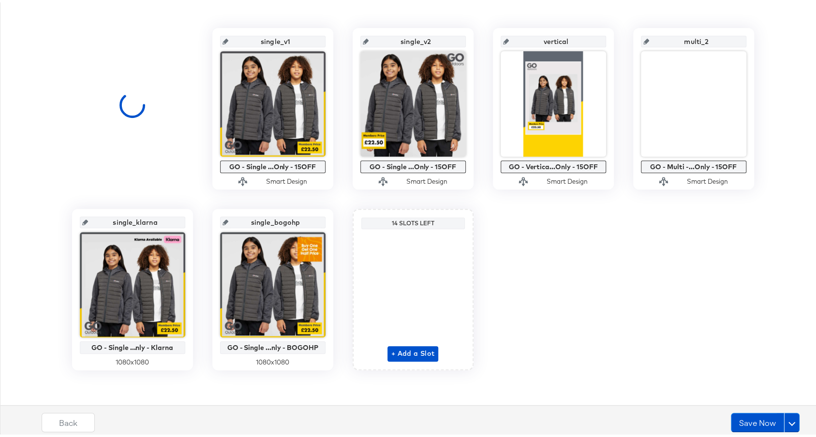
click at [659, 281] on div "single_v1 GO - Single ...Only - 15OFF Smart Design single_v2 GO - Single ...Onl…" at bounding box center [412, 197] width 815 height 343
click at [740, 424] on button "Save Now" at bounding box center [757, 420] width 53 height 19
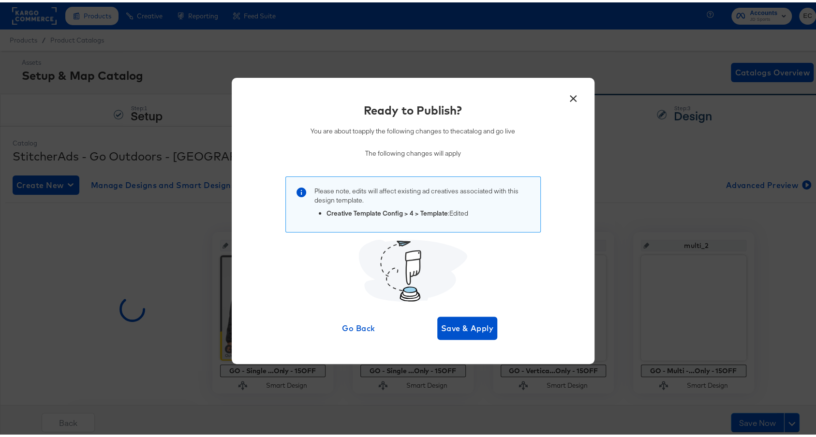
click at [570, 95] on button "×" at bounding box center [573, 93] width 17 height 17
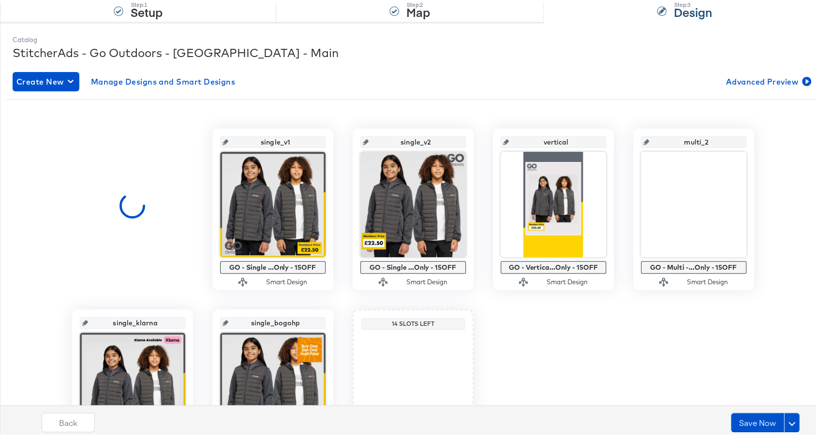
scroll to position [148, 0]
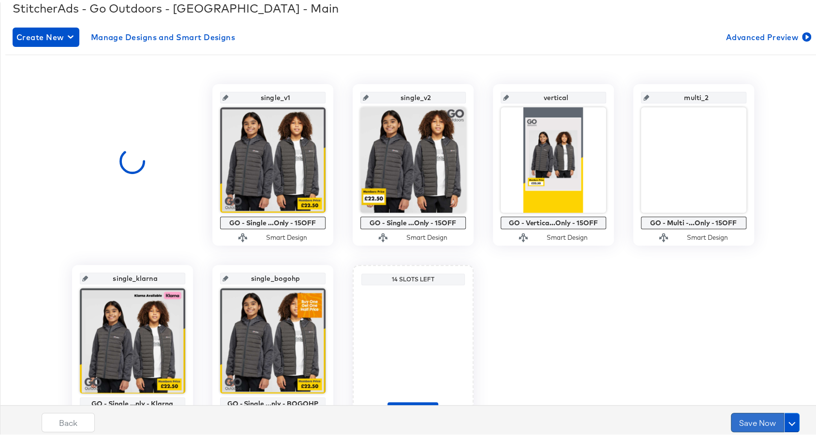
click at [736, 429] on button "Save Now" at bounding box center [757, 420] width 53 height 19
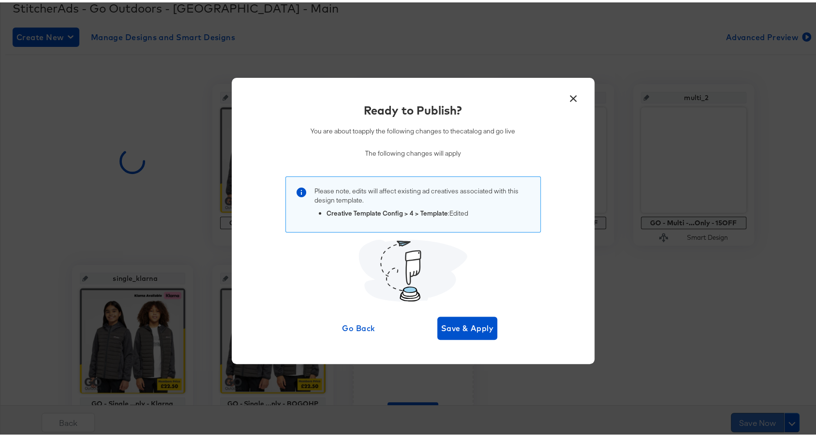
scroll to position [0, 0]
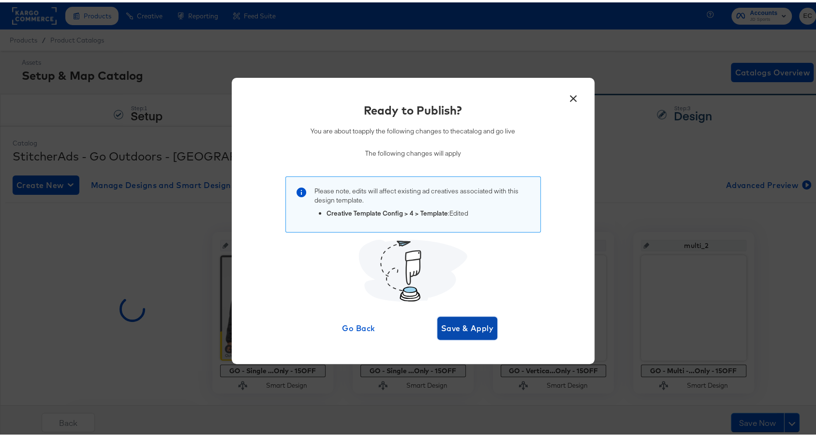
click at [474, 323] on span "Save & Apply" at bounding box center [467, 326] width 53 height 14
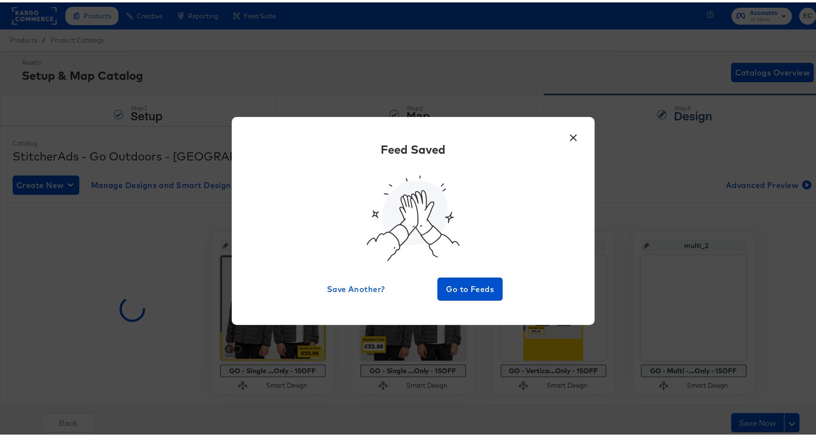
click at [570, 133] on button "×" at bounding box center [573, 132] width 17 height 17
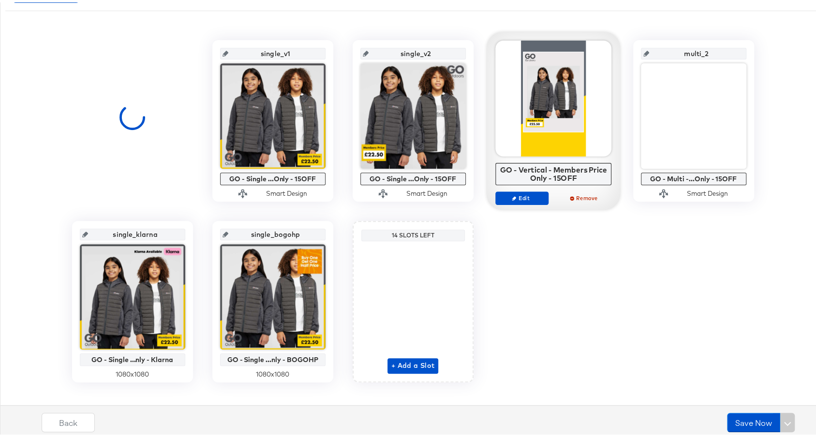
scroll to position [204, 0]
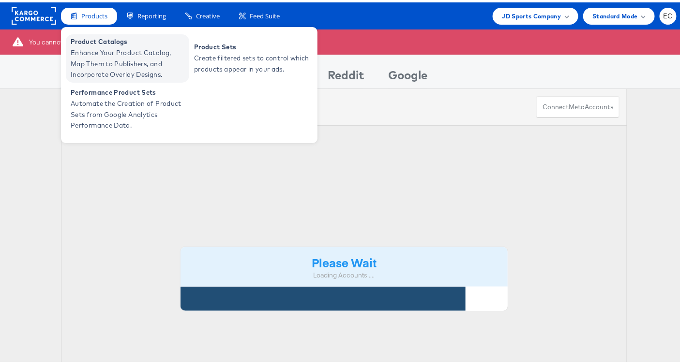
click at [111, 43] on span "Product Catalogs" at bounding box center [129, 39] width 116 height 11
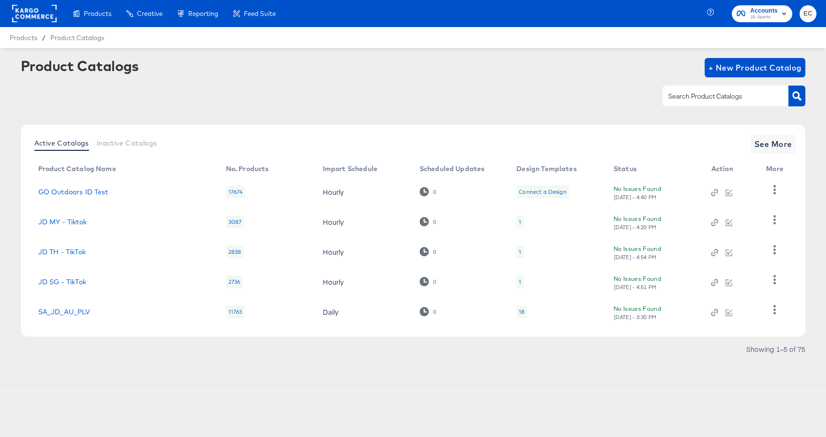
click at [699, 96] on input "text" at bounding box center [717, 96] width 103 height 11
type input "it"
click at [776, 140] on span "See More" at bounding box center [773, 144] width 38 height 14
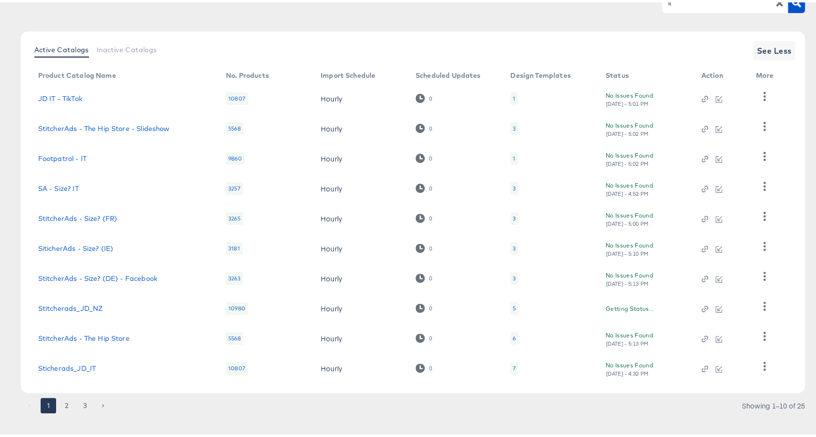
scroll to position [104, 0]
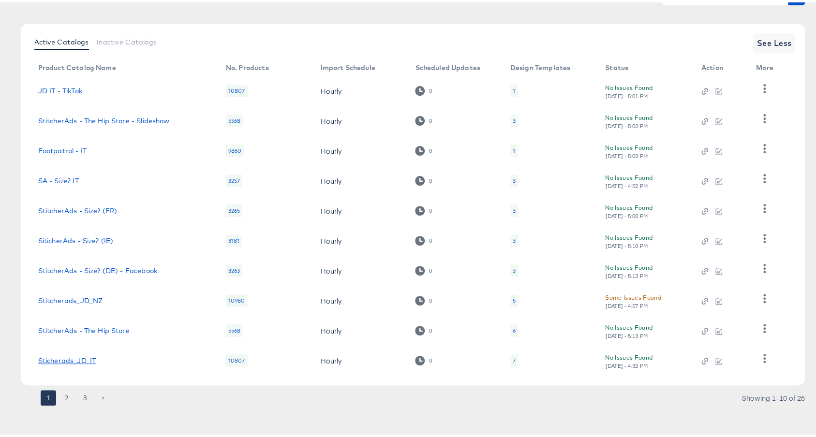
click at [81, 358] on link "Sticherads_JD_IT" at bounding box center [67, 359] width 58 height 8
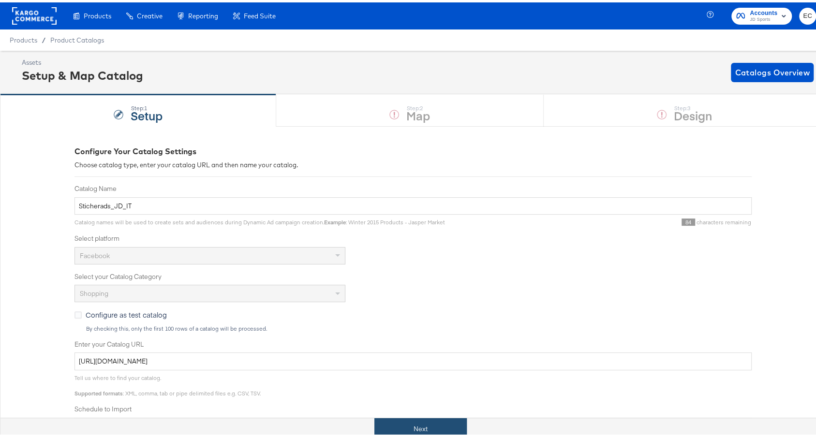
click at [402, 431] on button "Next" at bounding box center [421, 427] width 92 height 22
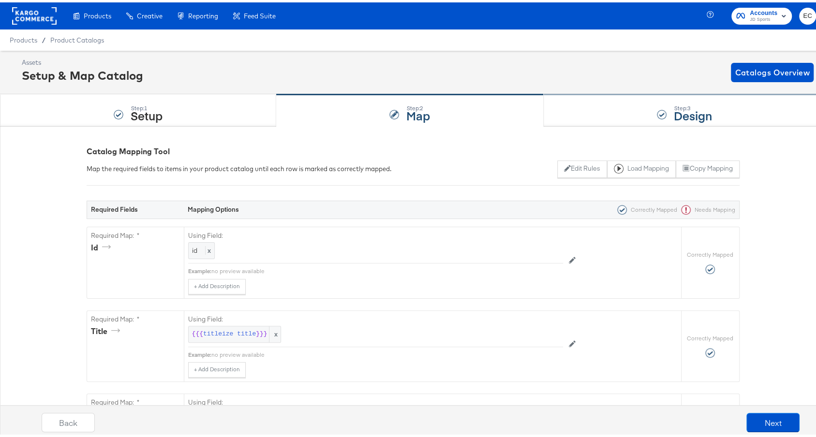
click at [616, 102] on div "Step: 3 Design" at bounding box center [685, 108] width 282 height 32
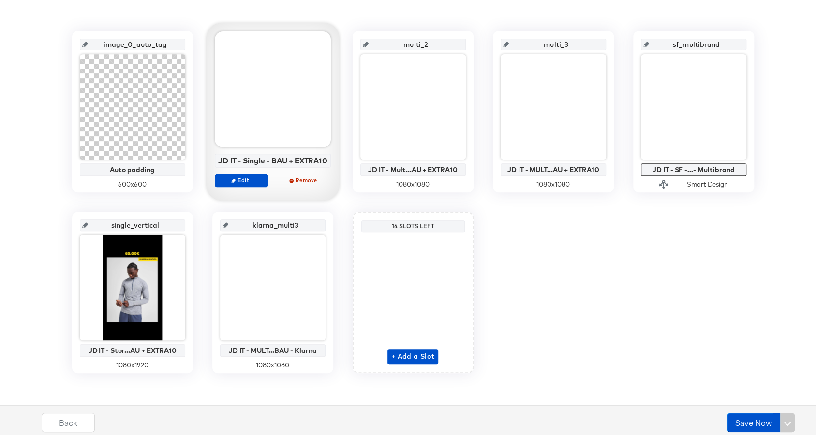
scroll to position [204, 0]
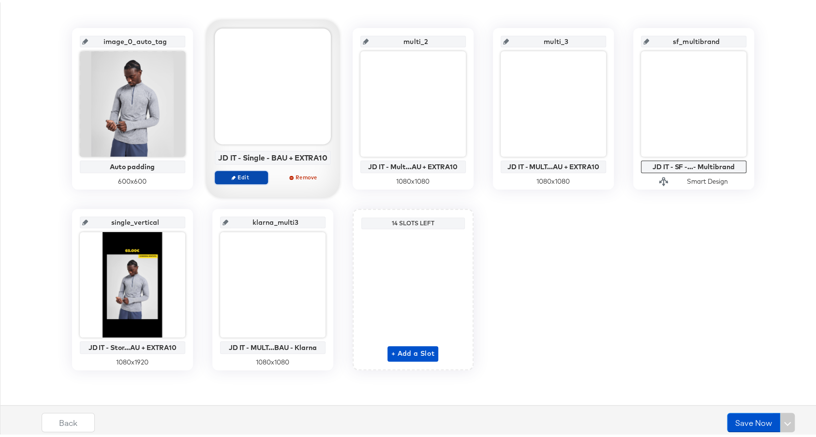
click at [236, 172] on span "Edit" at bounding box center [241, 174] width 45 height 7
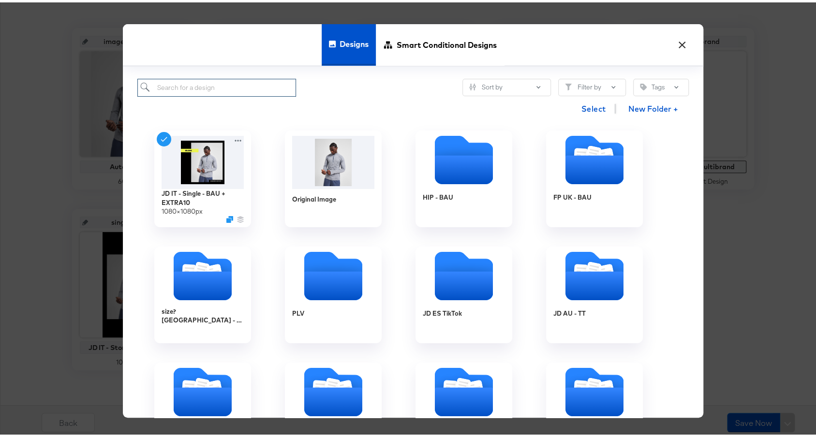
click at [231, 86] on input "search" at bounding box center [216, 85] width 159 height 18
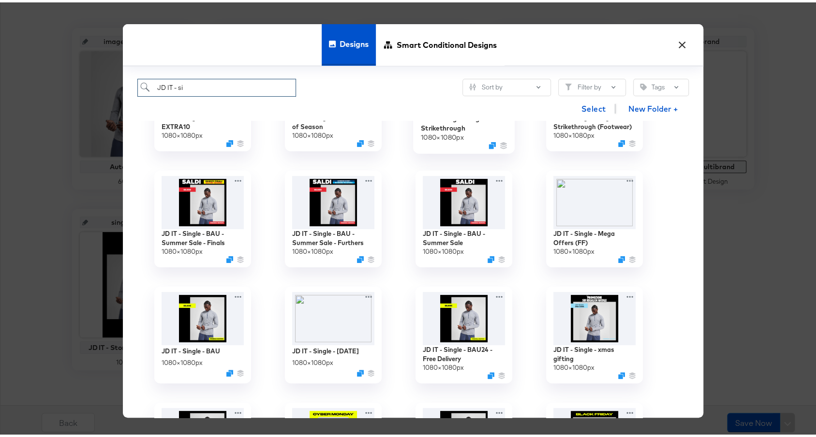
scroll to position [0, 0]
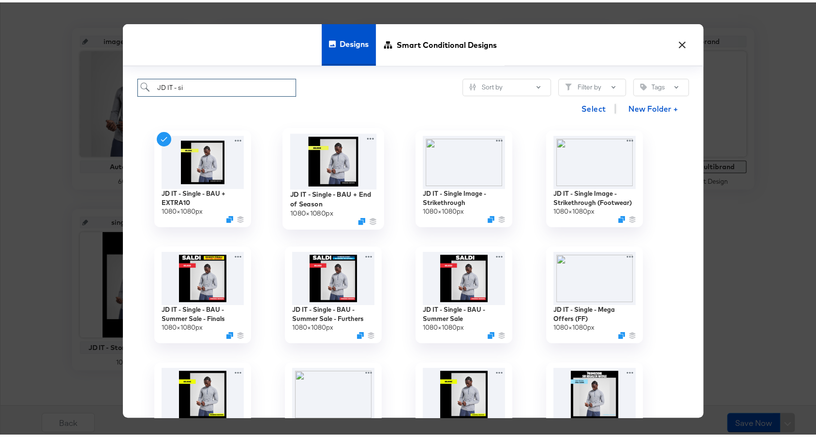
type input "JD IT - si"
click at [322, 159] on img at bounding box center [333, 160] width 87 height 56
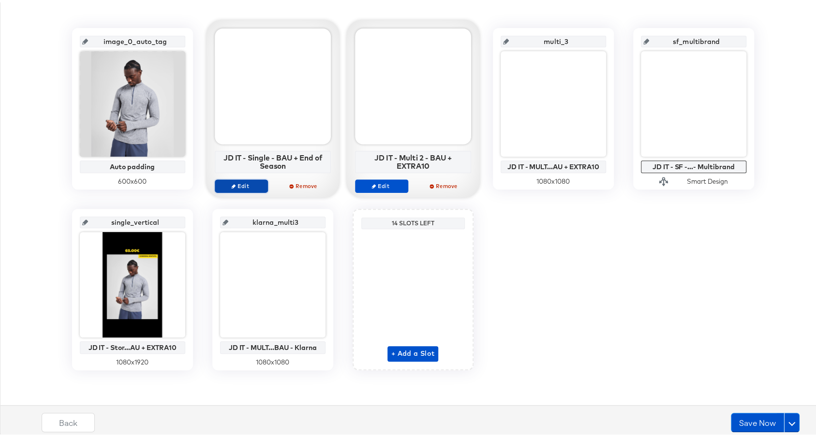
click at [227, 185] on span "Edit" at bounding box center [241, 183] width 45 height 7
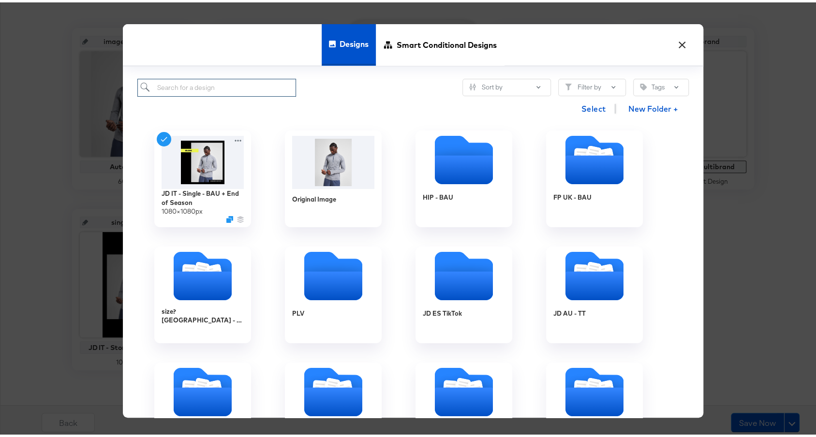
click at [227, 84] on input "search" at bounding box center [216, 85] width 159 height 18
type input "JD IT"
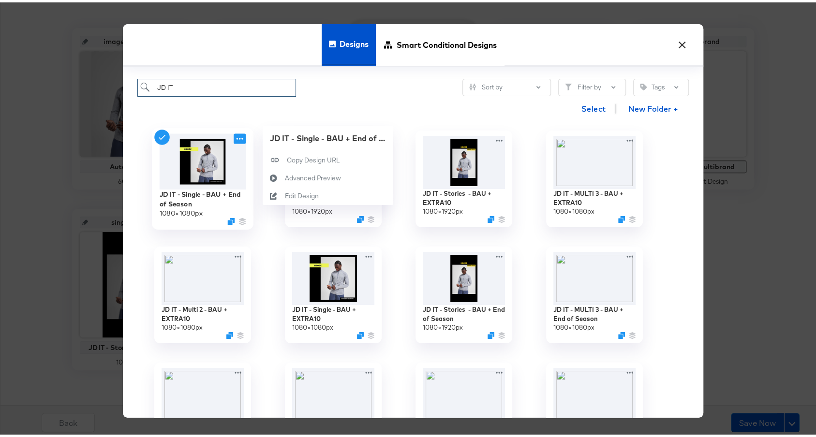
click at [234, 137] on icon at bounding box center [240, 137] width 12 height 10
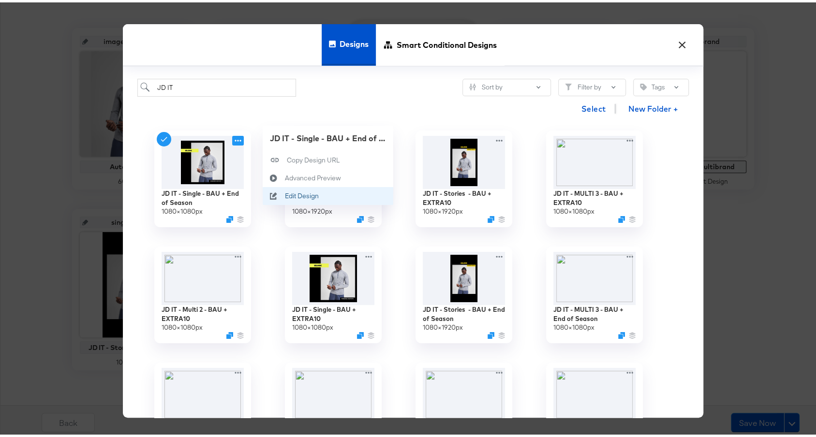
click at [285, 194] on div "Edit Design Edit Design" at bounding box center [285, 194] width 0 height 0
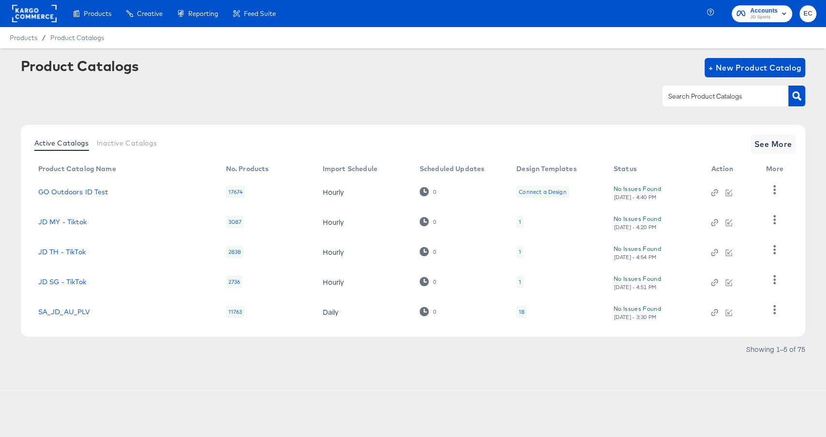
click at [684, 91] on input "text" at bounding box center [717, 96] width 103 height 11
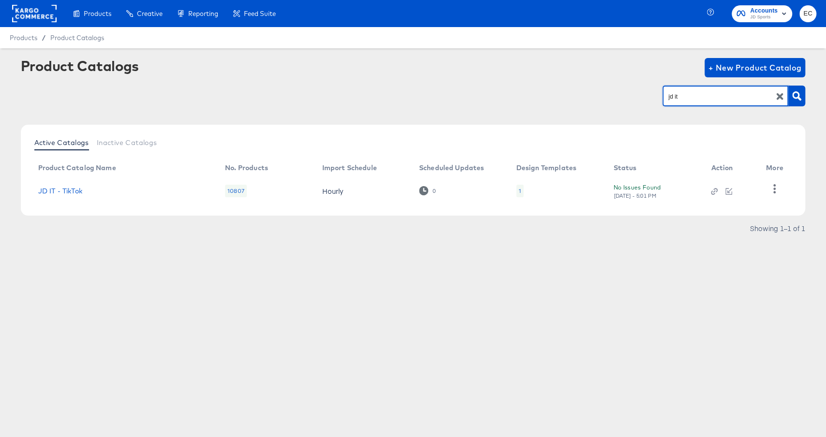
click at [691, 102] on input "jd it" at bounding box center [717, 96] width 103 height 11
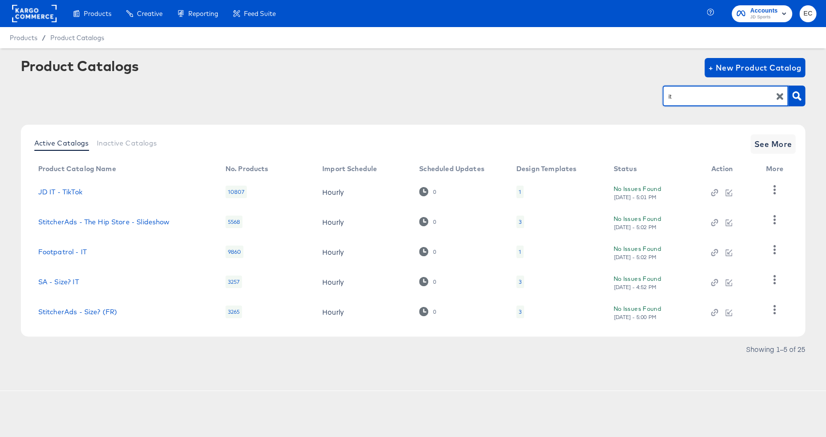
click at [721, 98] on input "it" at bounding box center [717, 96] width 103 height 11
type input "nl"
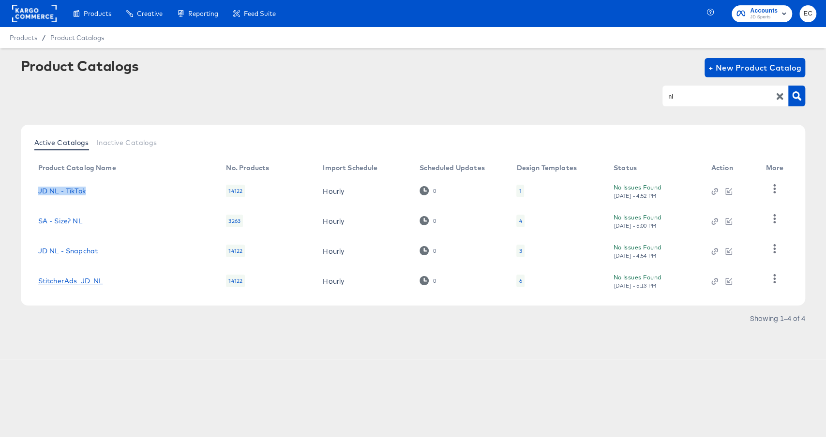
click at [60, 280] on link "StitcherAds_JD_NL" at bounding box center [70, 281] width 65 height 8
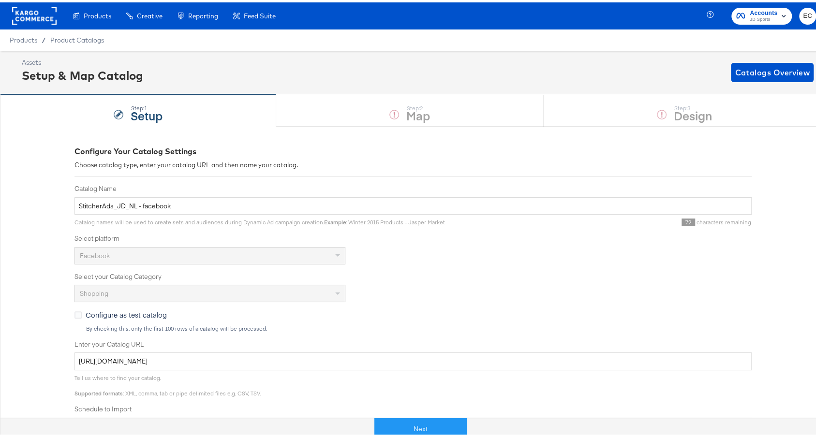
click at [455, 414] on div "Next" at bounding box center [421, 422] width 826 height 29
click at [417, 423] on button "Next" at bounding box center [421, 427] width 92 height 22
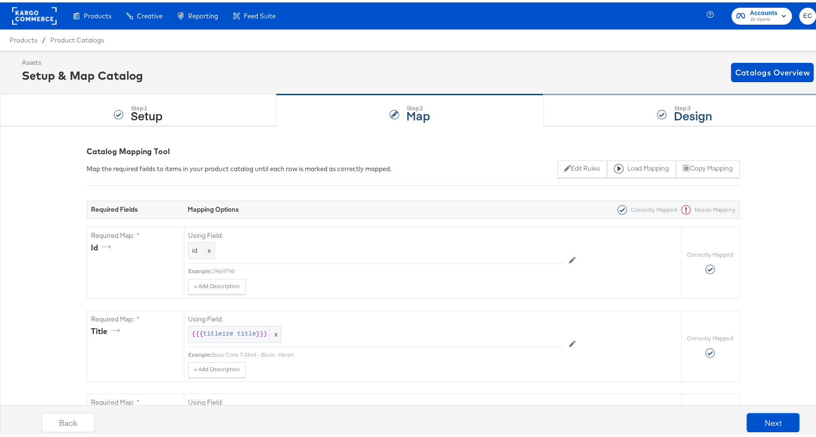
click at [609, 109] on div "Step: 3 Design" at bounding box center [685, 108] width 282 height 32
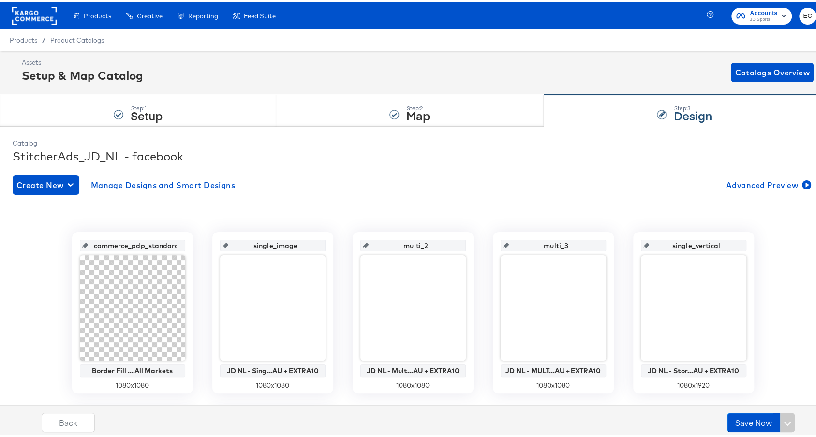
scroll to position [204, 0]
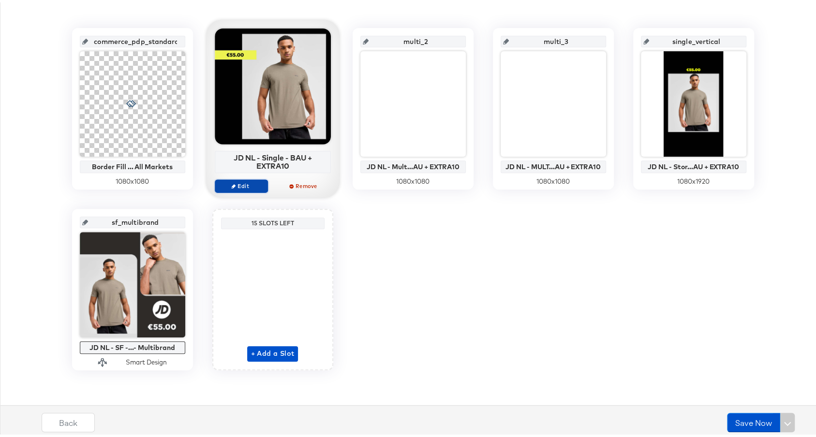
click at [246, 182] on span "Edit" at bounding box center [241, 183] width 45 height 7
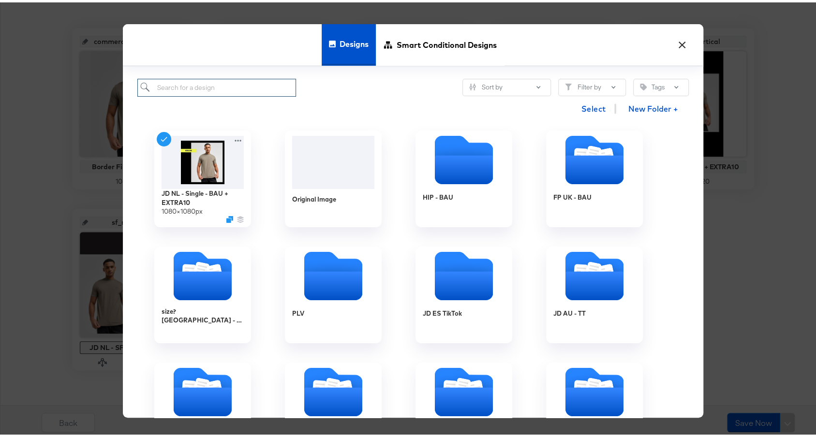
click at [201, 87] on input "search" at bounding box center [216, 85] width 159 height 18
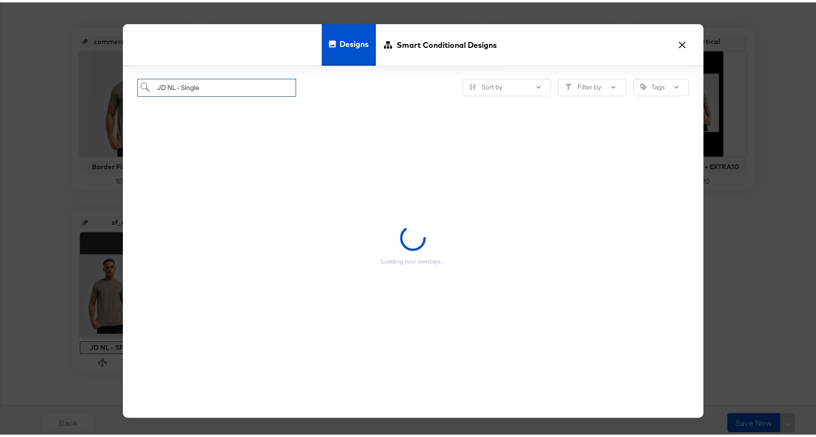
click at [225, 83] on input "JD NL - Single" at bounding box center [216, 85] width 159 height 18
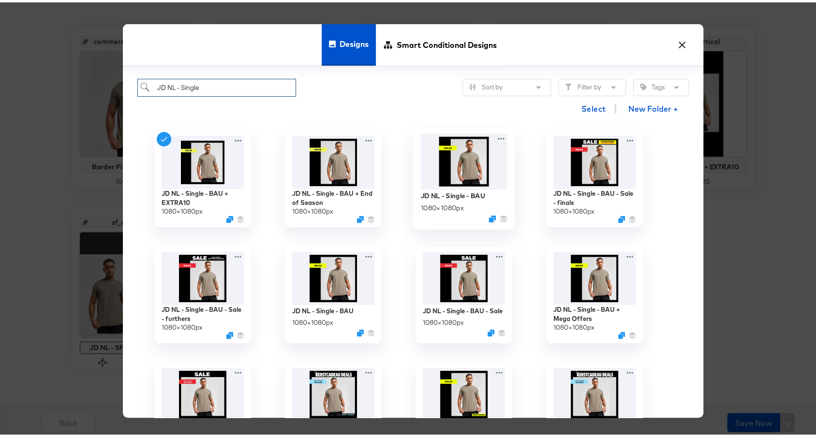
type input "JD NL - Single"
click at [456, 165] on img at bounding box center [463, 160] width 87 height 56
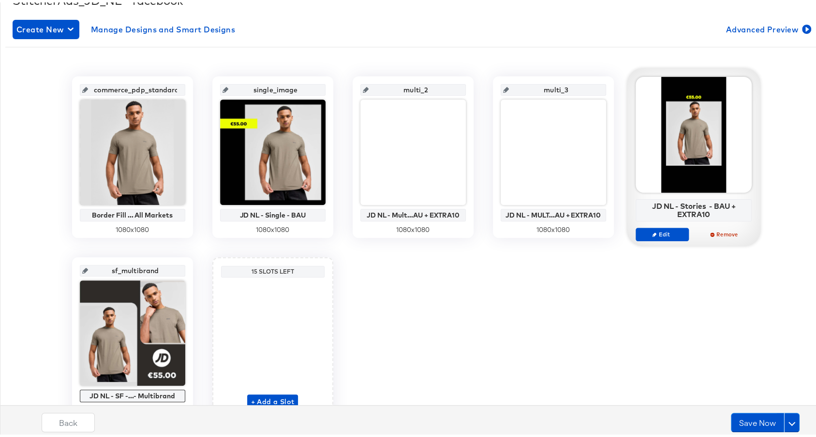
scroll to position [144, 0]
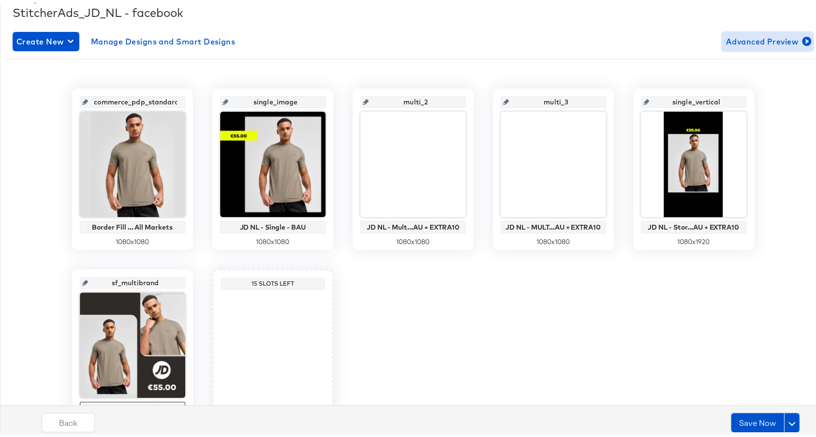
click at [773, 38] on span "Advanced Preview" at bounding box center [768, 39] width 84 height 14
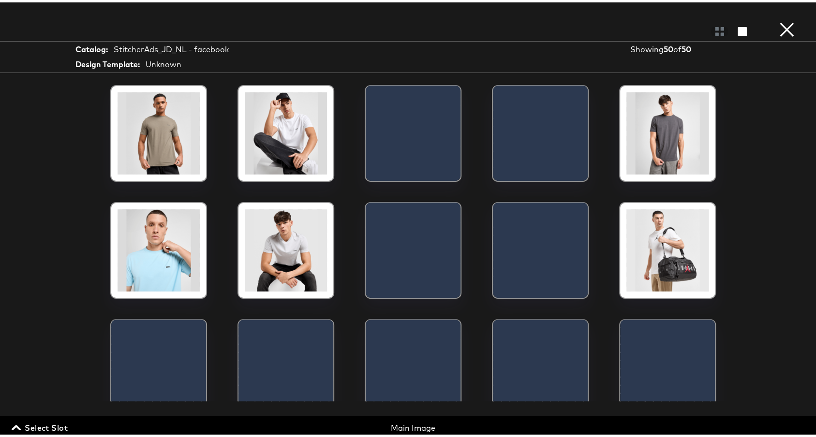
click at [57, 430] on span "Select Slot" at bounding box center [41, 426] width 54 height 14
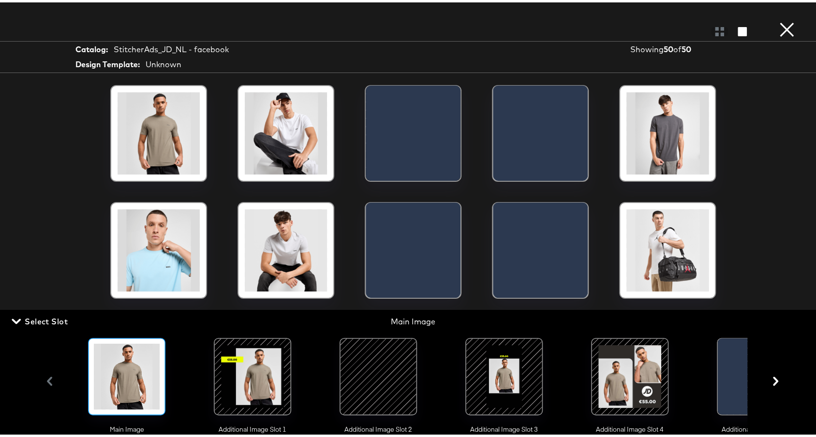
click at [261, 371] on div at bounding box center [253, 375] width 66 height 66
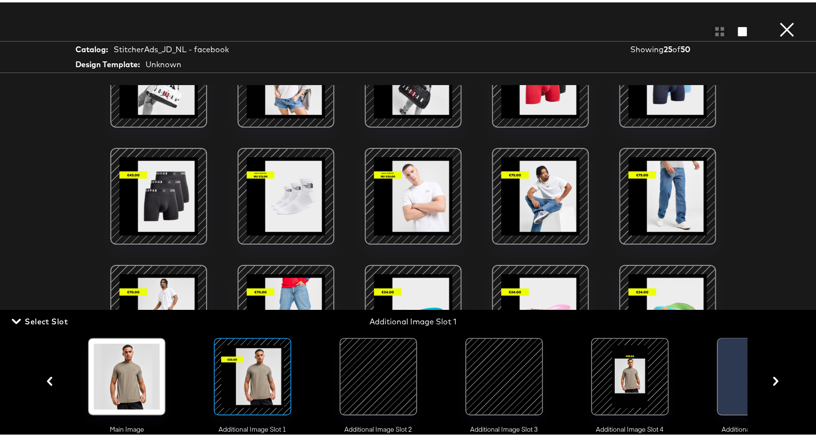
scroll to position [0, 0]
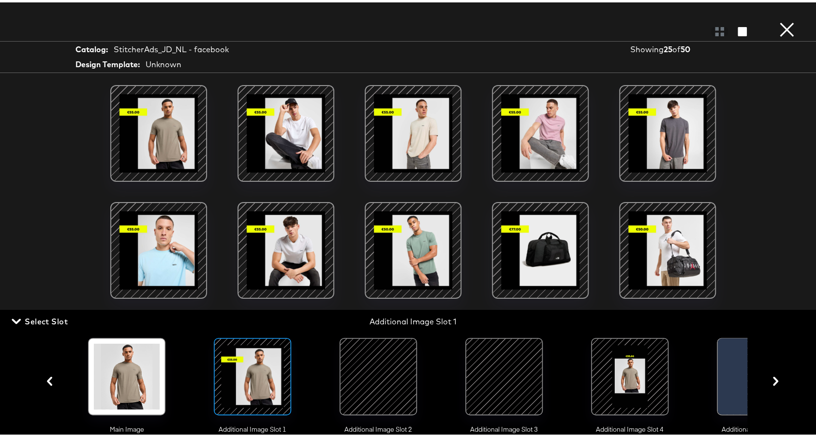
click at [778, 19] on button "×" at bounding box center [787, 9] width 19 height 19
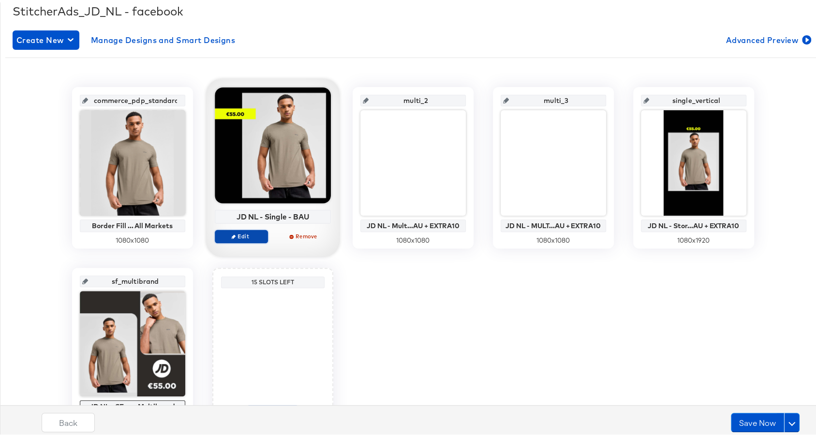
click at [233, 233] on span "Edit" at bounding box center [241, 233] width 45 height 7
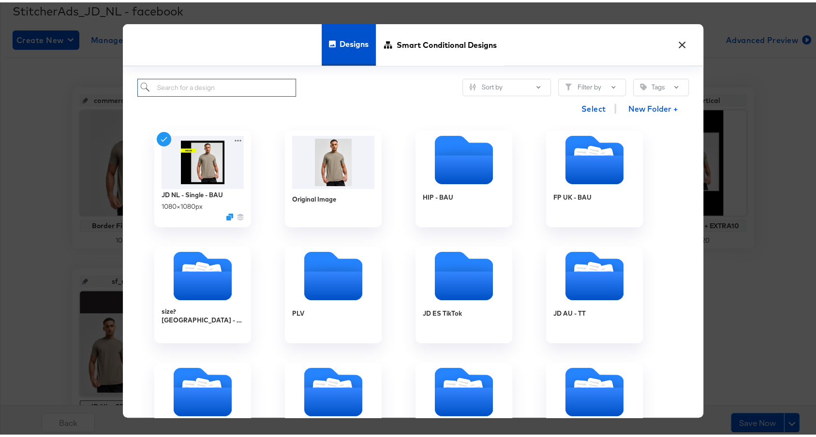
click at [234, 83] on input "search" at bounding box center [216, 85] width 159 height 18
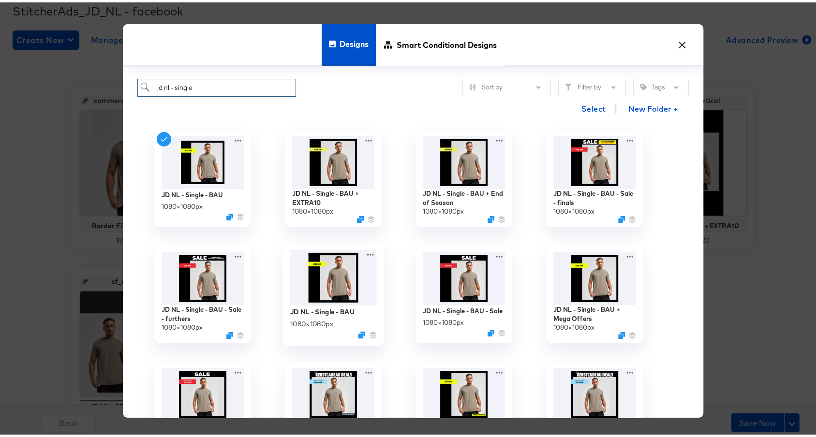
type input "jd nl - single"
click at [323, 277] on img at bounding box center [333, 276] width 87 height 56
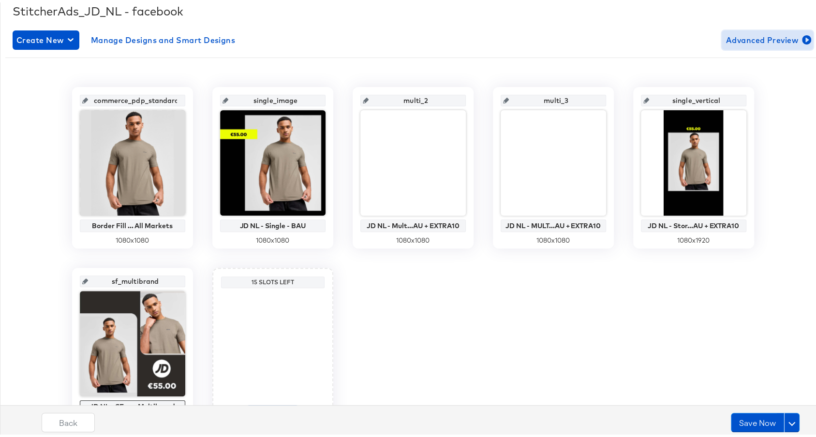
click at [754, 37] on span "Advanced Preview" at bounding box center [768, 38] width 84 height 14
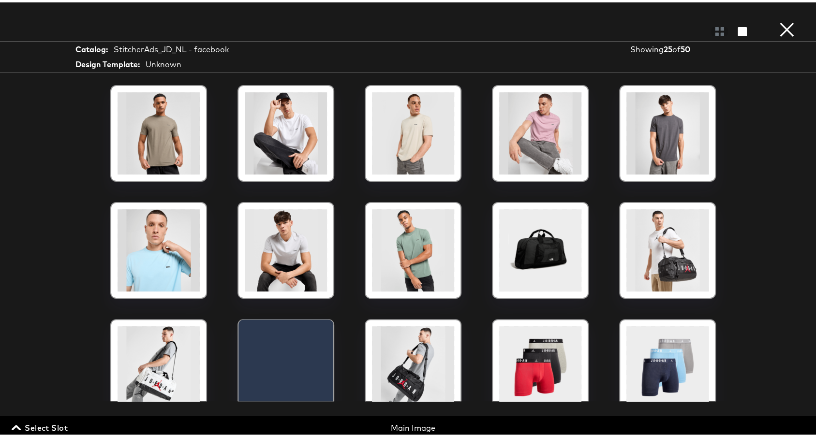
click at [64, 428] on span "Select Slot" at bounding box center [41, 426] width 54 height 14
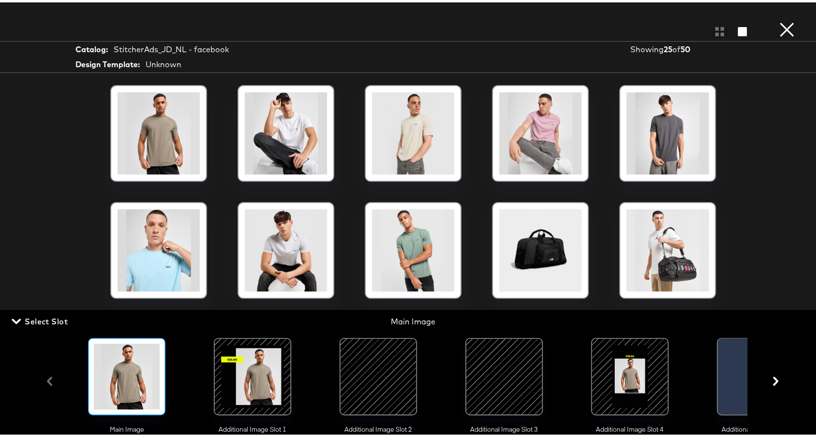
click at [268, 364] on div at bounding box center [253, 375] width 66 height 66
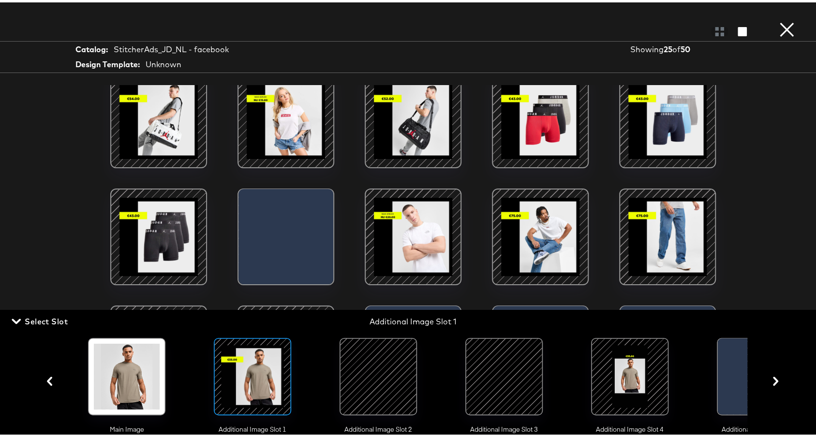
scroll to position [235, 0]
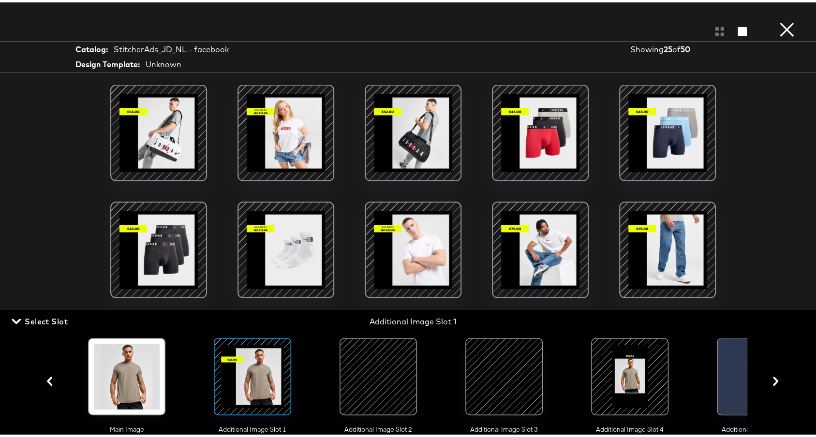
click at [778, 19] on button "×" at bounding box center [787, 9] width 19 height 19
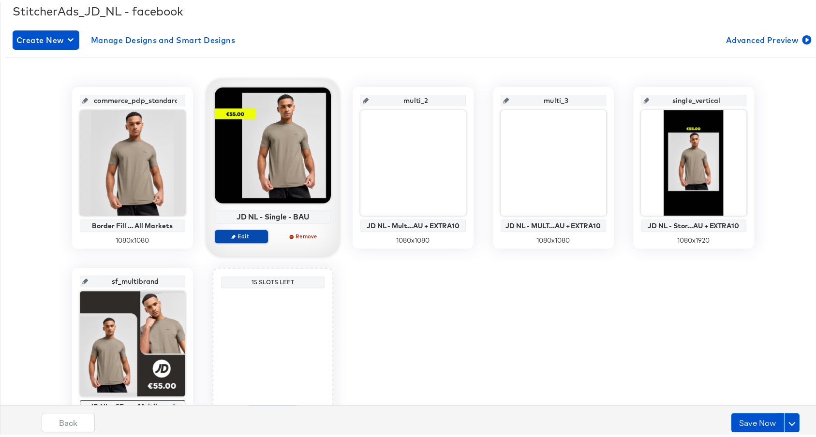
click at [234, 235] on span "Edit" at bounding box center [241, 233] width 45 height 7
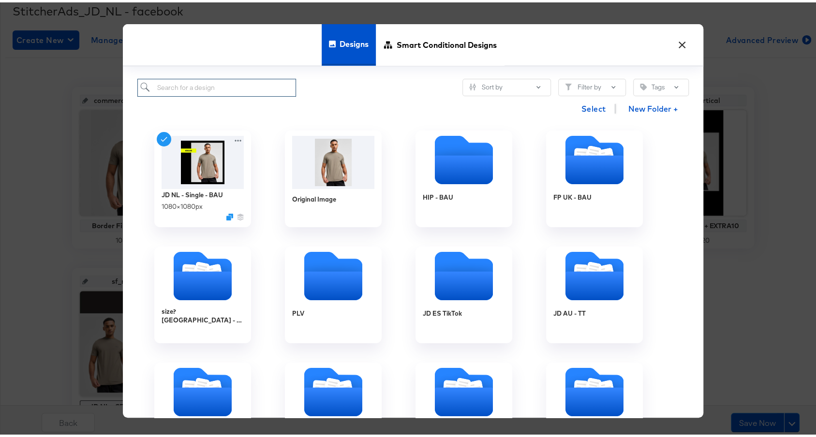
click at [240, 82] on input "search" at bounding box center [216, 85] width 159 height 18
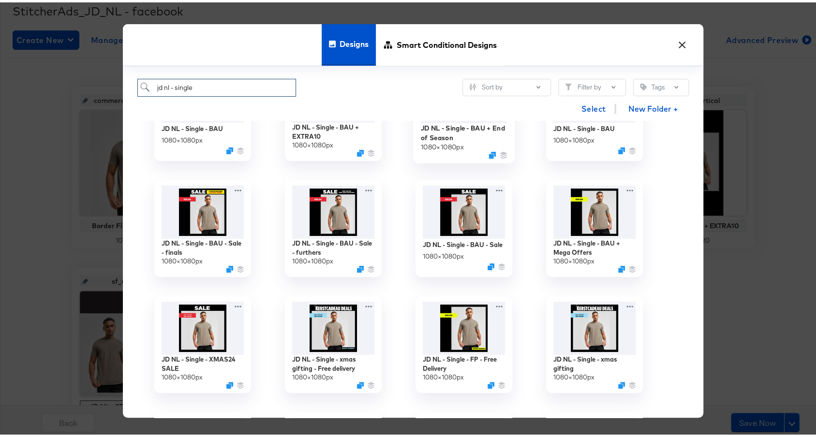
scroll to position [84, 0]
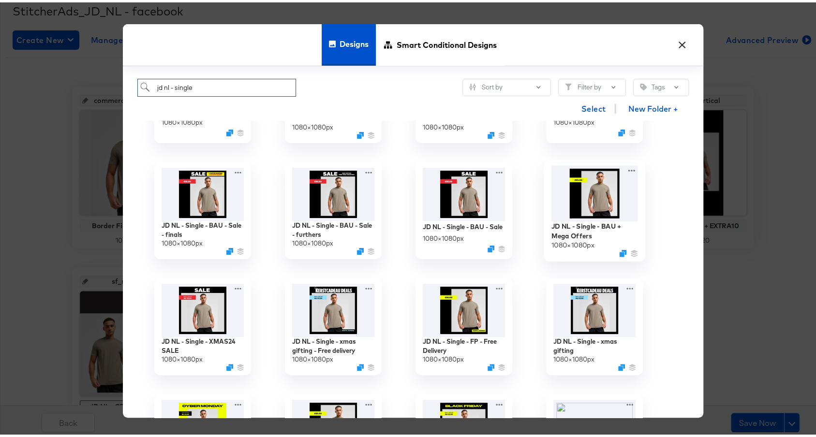
type input "jd nl - single"
click at [601, 177] on img at bounding box center [594, 192] width 87 height 56
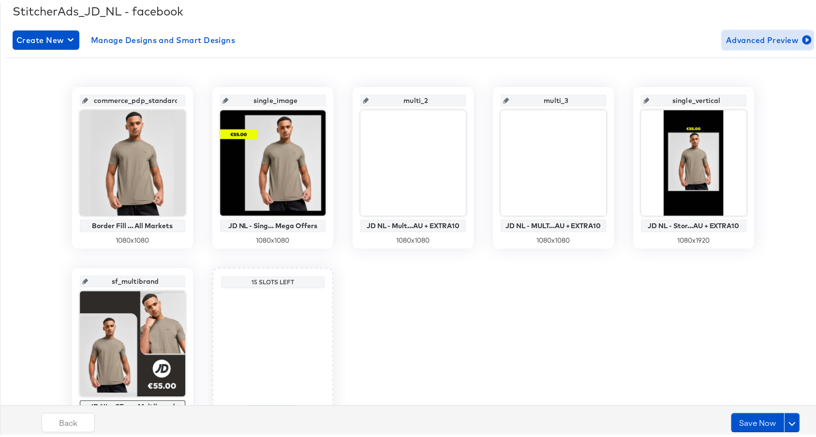
click at [773, 37] on span "Advanced Preview" at bounding box center [768, 38] width 84 height 14
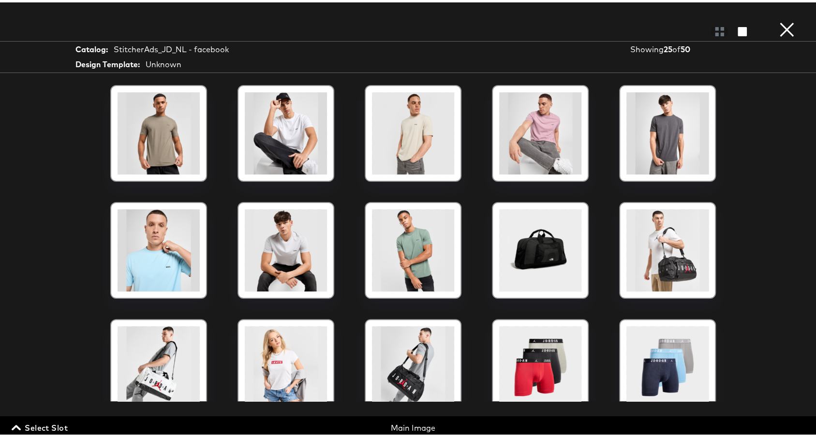
click at [56, 419] on span "Select Slot" at bounding box center [41, 426] width 54 height 14
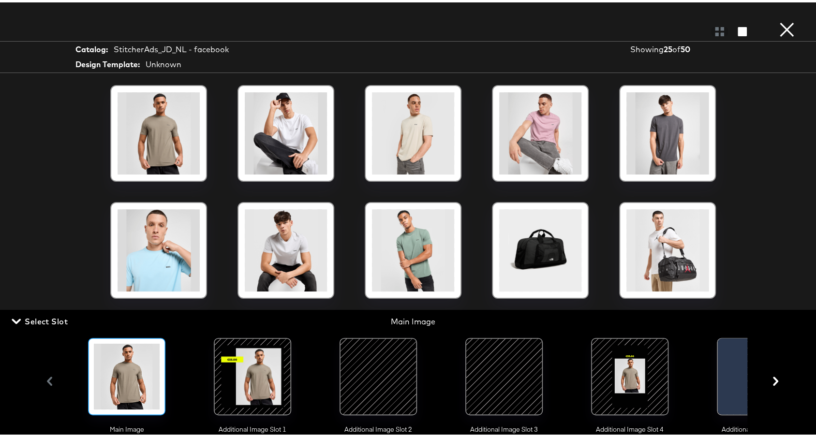
click at [250, 383] on div at bounding box center [253, 375] width 66 height 66
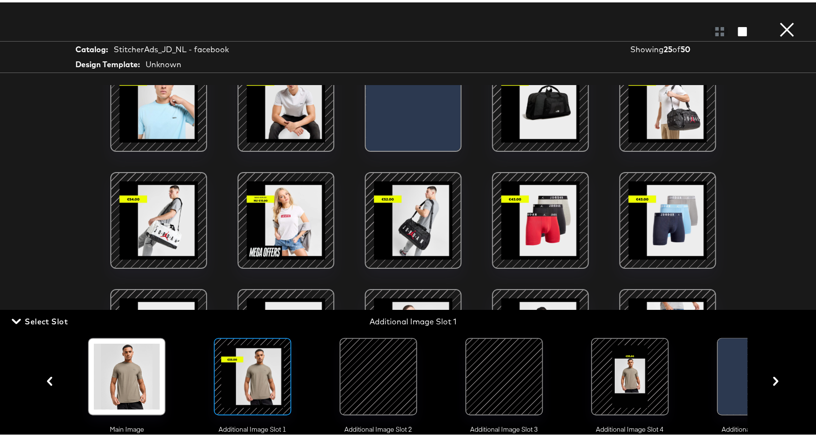
scroll to position [150, 0]
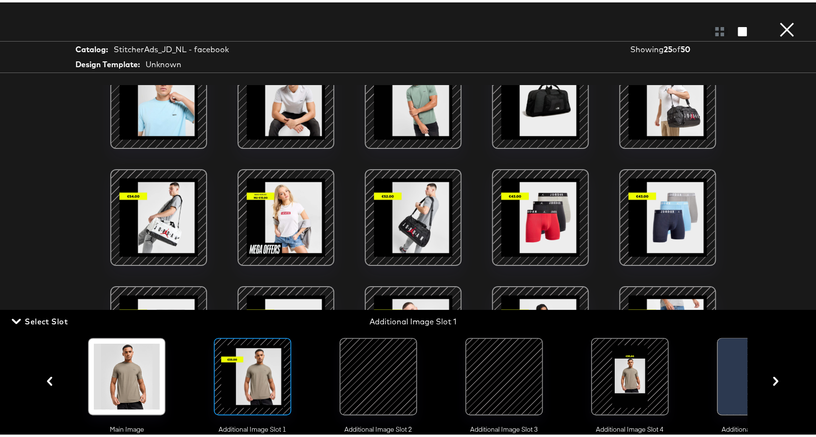
click at [304, 225] on div at bounding box center [286, 215] width 82 height 82
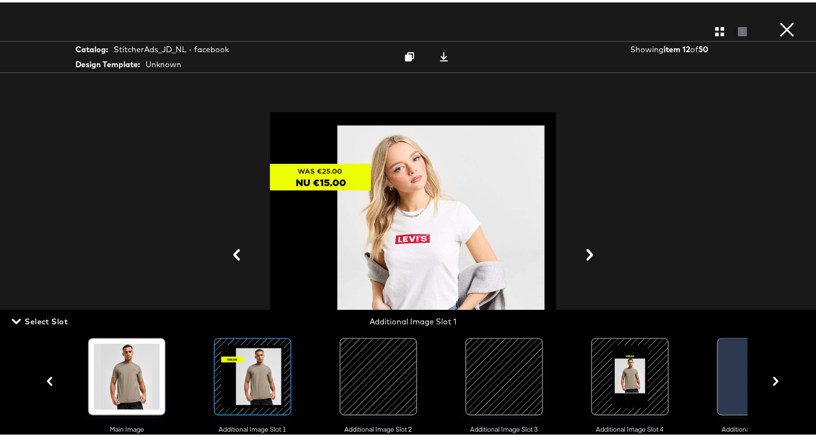
click at [621, 140] on div at bounding box center [413, 253] width 726 height 341
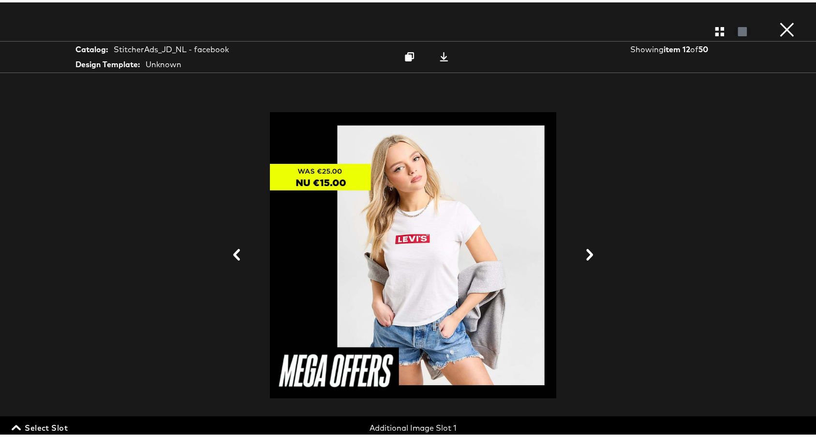
click at [778, 19] on button "×" at bounding box center [787, 9] width 19 height 19
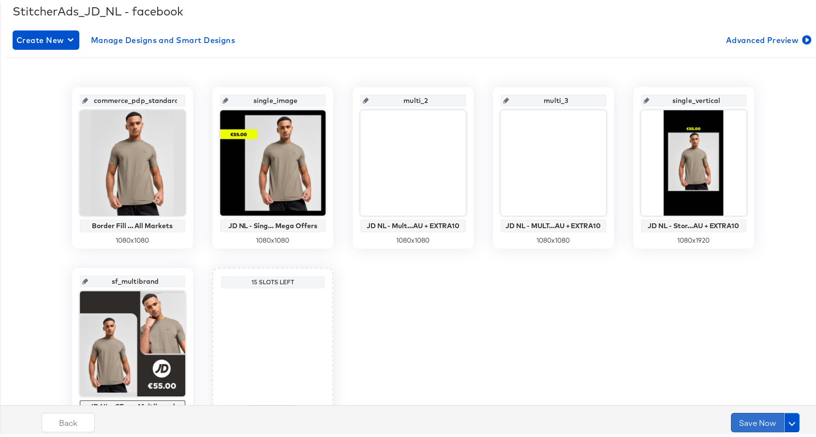
click at [738, 418] on button "Save Now" at bounding box center [757, 420] width 53 height 19
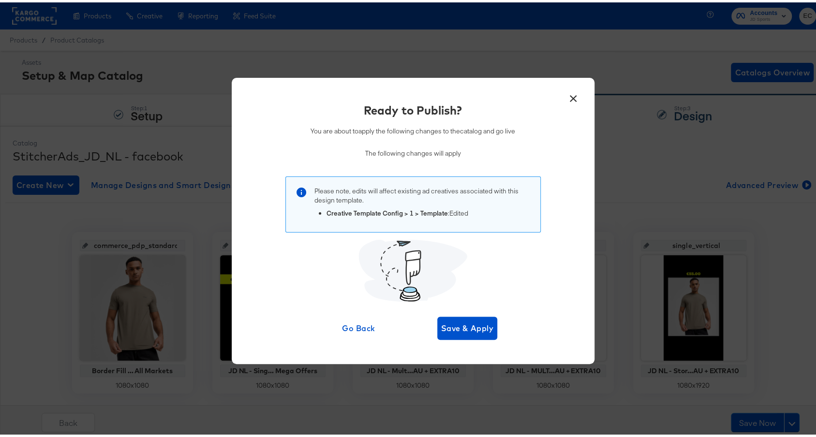
click at [571, 97] on button "×" at bounding box center [573, 93] width 17 height 17
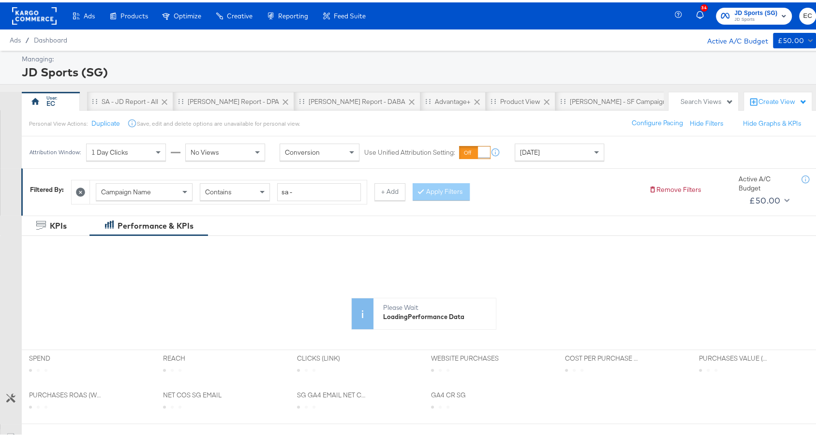
click at [739, 13] on span "JD Sports (SG)" at bounding box center [756, 11] width 43 height 10
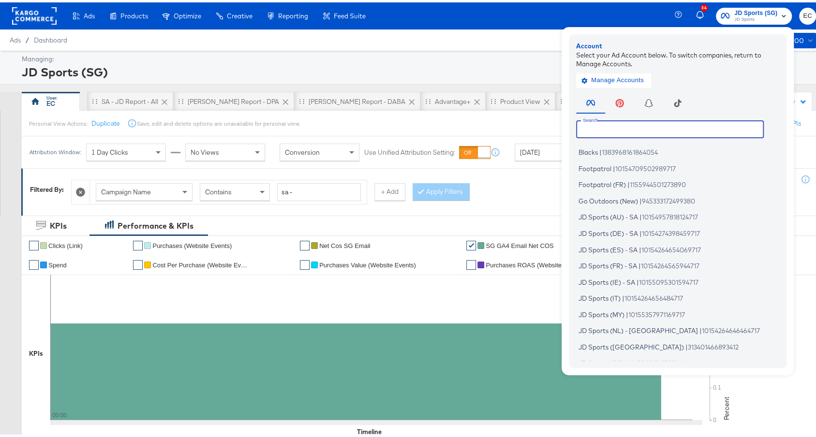
click at [603, 127] on input "text" at bounding box center [670, 126] width 188 height 17
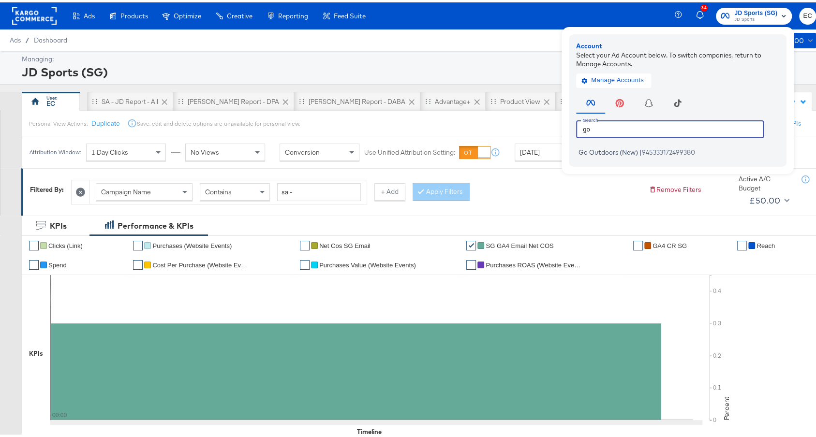
type input "go"
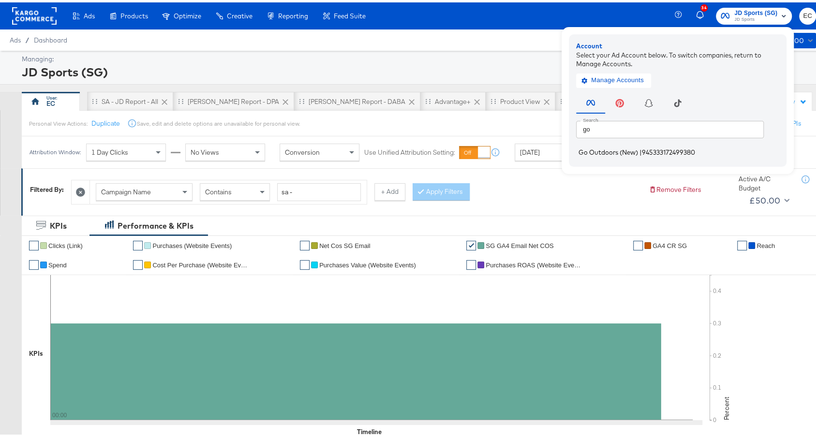
click at [607, 150] on span "Go Outdoors (New)" at bounding box center [609, 150] width 60 height 8
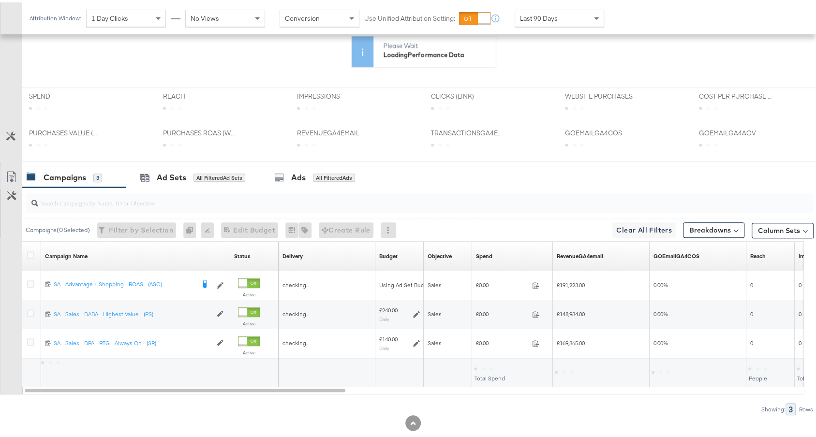
scroll to position [343, 0]
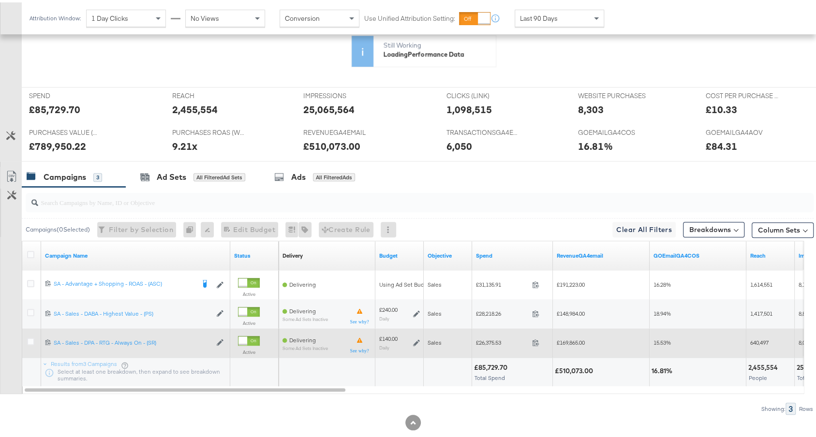
click at [416, 338] on icon at bounding box center [416, 340] width 7 height 7
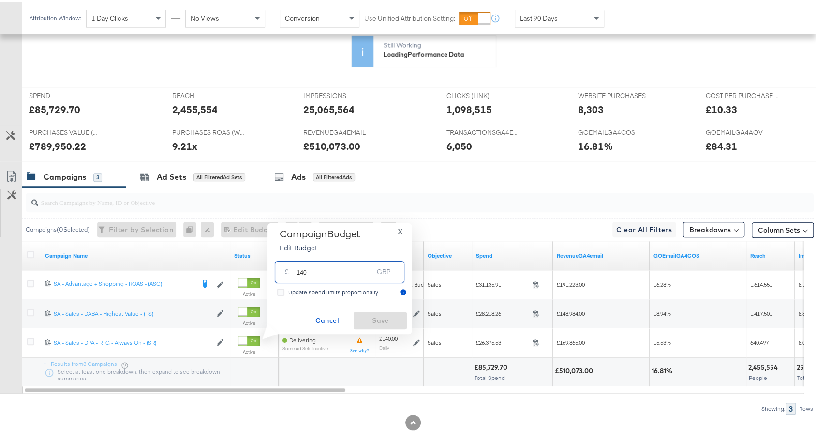
click at [303, 270] on input "140" at bounding box center [335, 265] width 76 height 21
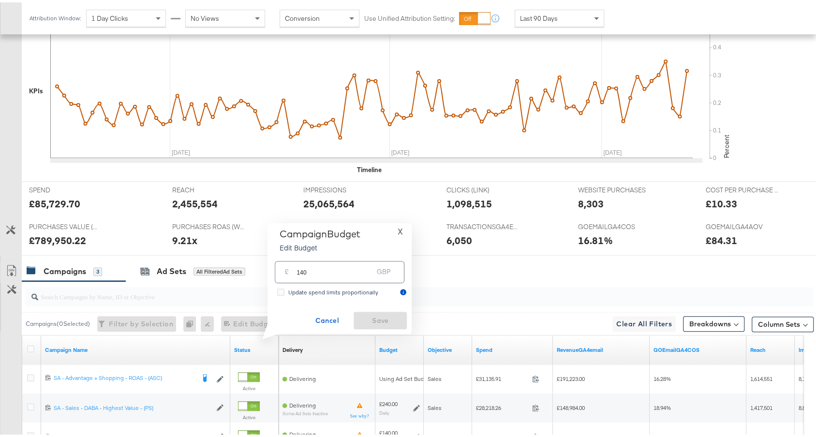
click at [402, 233] on span "X" at bounding box center [400, 230] width 5 height 14
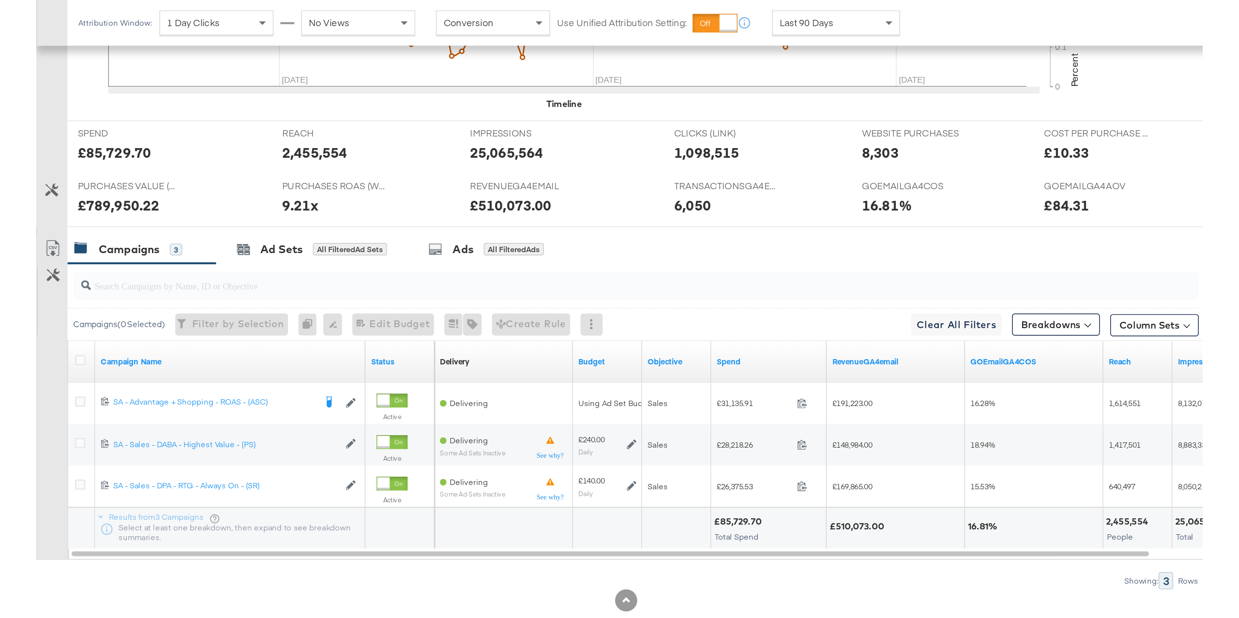
scroll to position [219, 0]
